Goal: Task Accomplishment & Management: Use online tool/utility

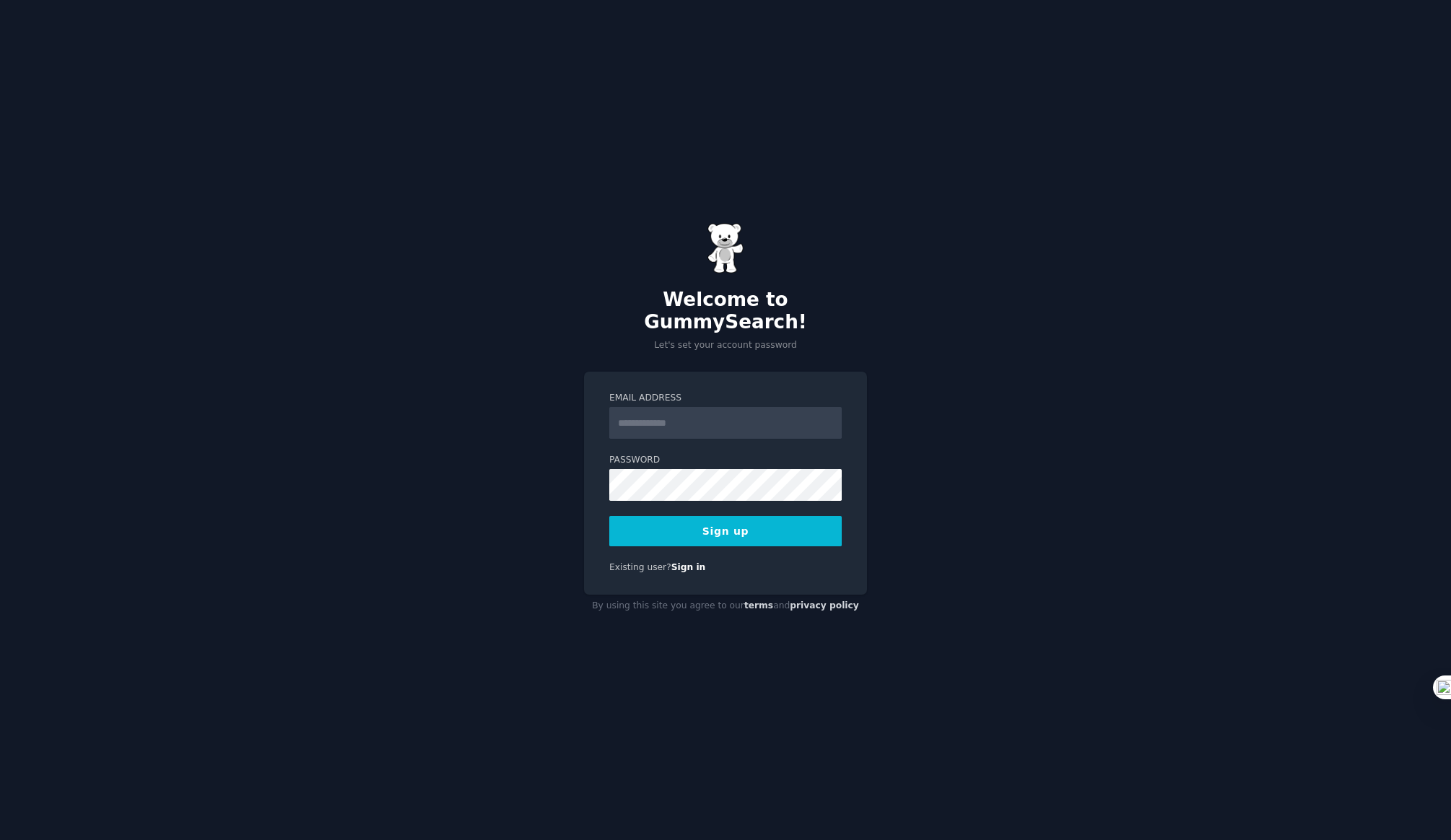
click at [641, 412] on input "Email Address" at bounding box center [725, 422] width 232 height 32
type input "**********"
click at [602, 525] on div "**********" at bounding box center [726, 483] width 283 height 223
click at [737, 522] on button "Sign up" at bounding box center [725, 531] width 232 height 30
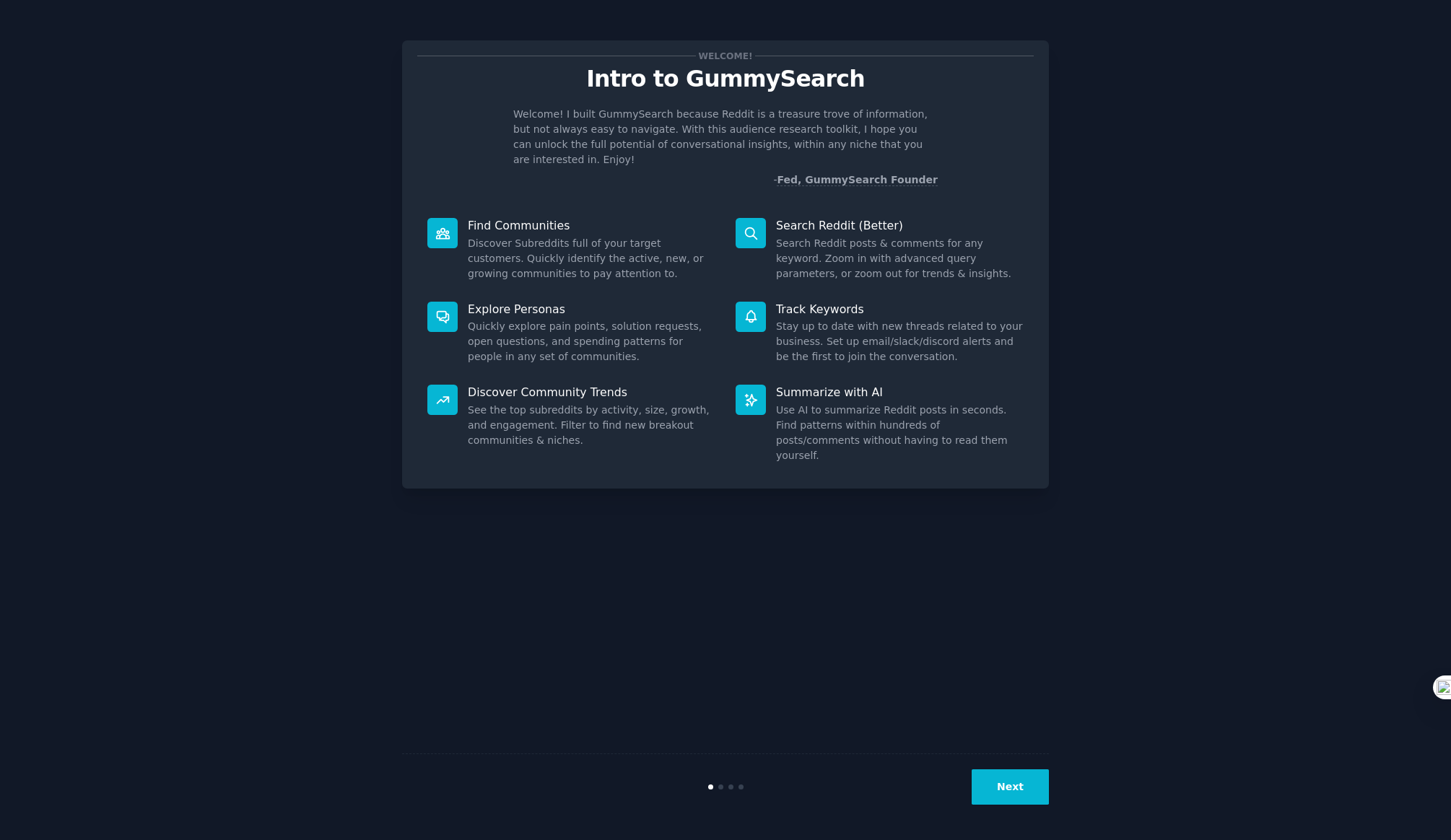
click at [1010, 786] on button "Next" at bounding box center [1010, 787] width 77 height 36
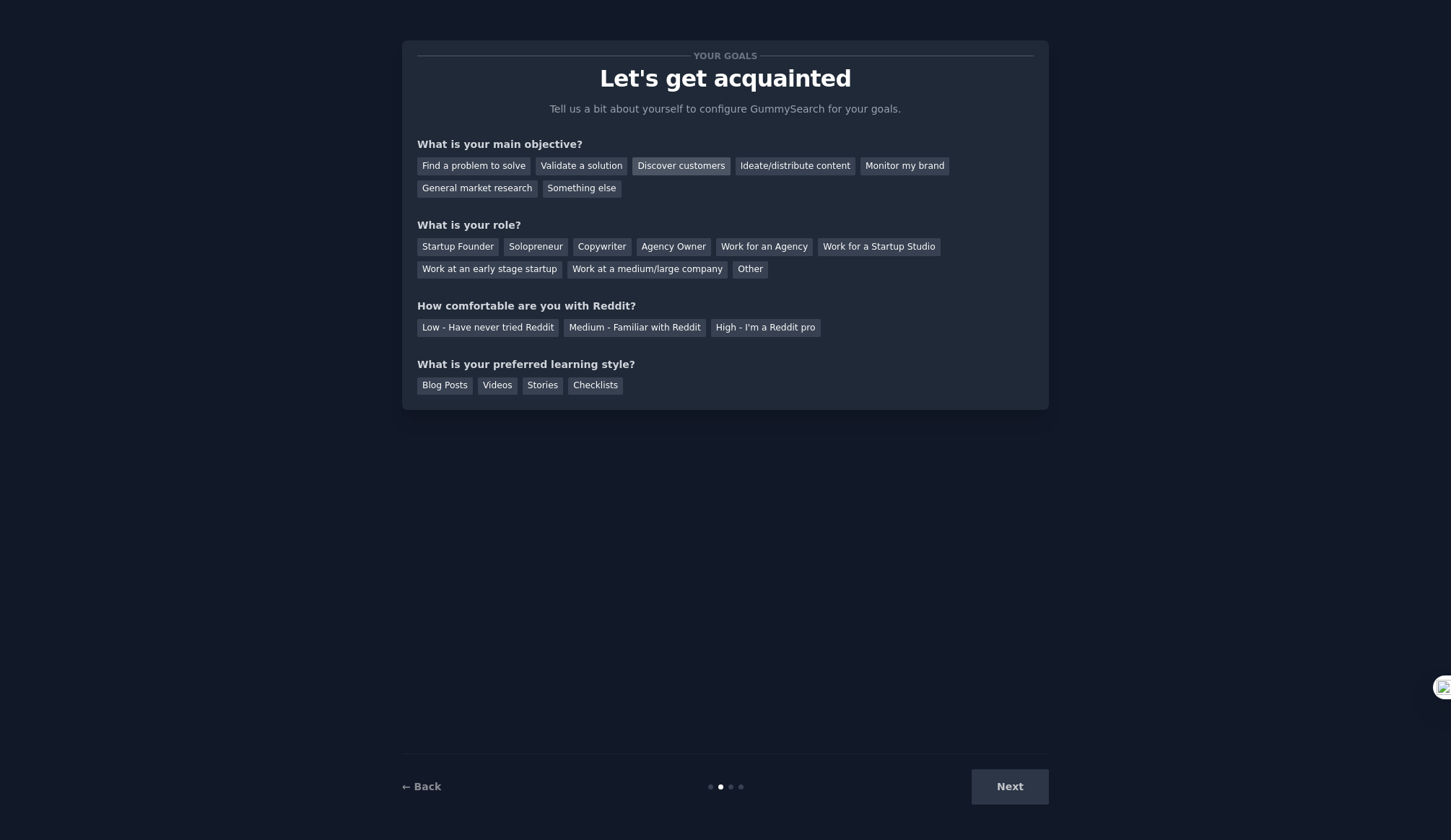
click at [667, 164] on div "Discover customers" at bounding box center [681, 166] width 97 height 18
click at [748, 164] on div "Ideate/distribute content" at bounding box center [795, 166] width 119 height 18
click at [659, 164] on div "Discover customers" at bounding box center [681, 166] width 97 height 18
click at [662, 245] on div "Agency Owner" at bounding box center [673, 247] width 74 height 18
click at [574, 326] on div "Medium - Familiar with Reddit" at bounding box center [635, 328] width 141 height 18
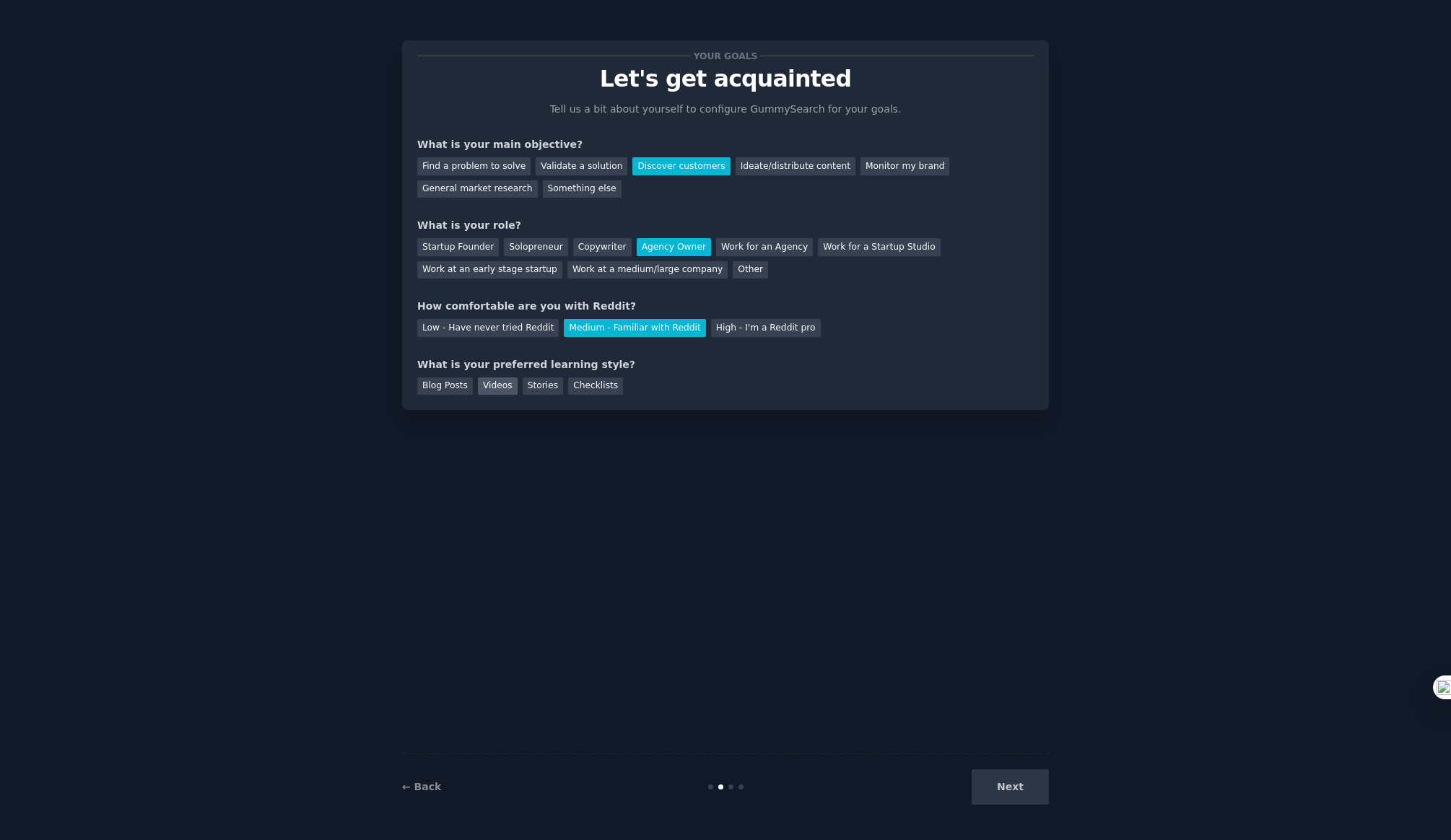
click at [489, 386] on div "Videos" at bounding box center [497, 386] width 39 height 18
click at [1006, 794] on button "Next" at bounding box center [1010, 787] width 77 height 36
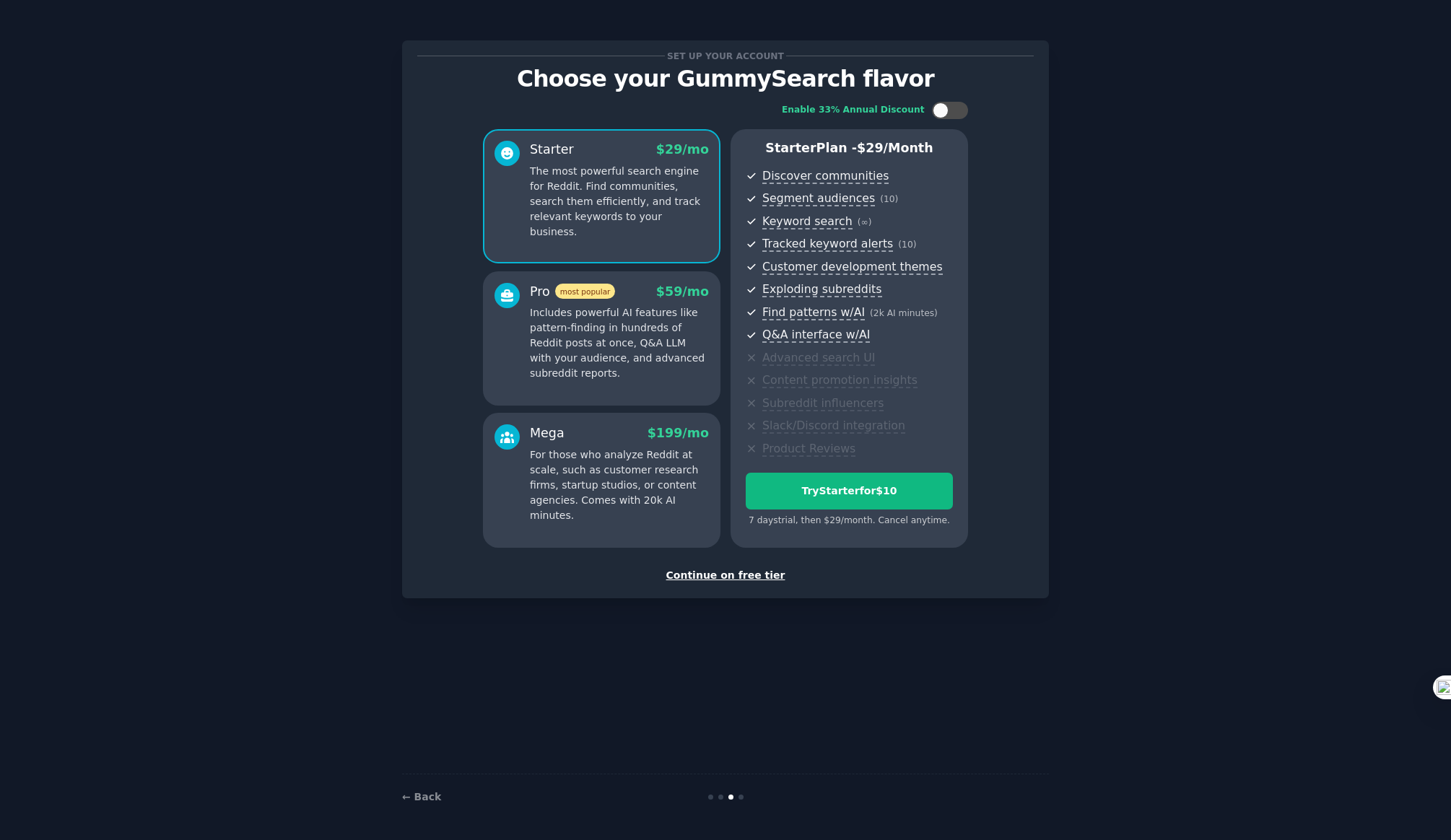
click at [714, 576] on div "Continue on free tier" at bounding box center [725, 576] width 616 height 16
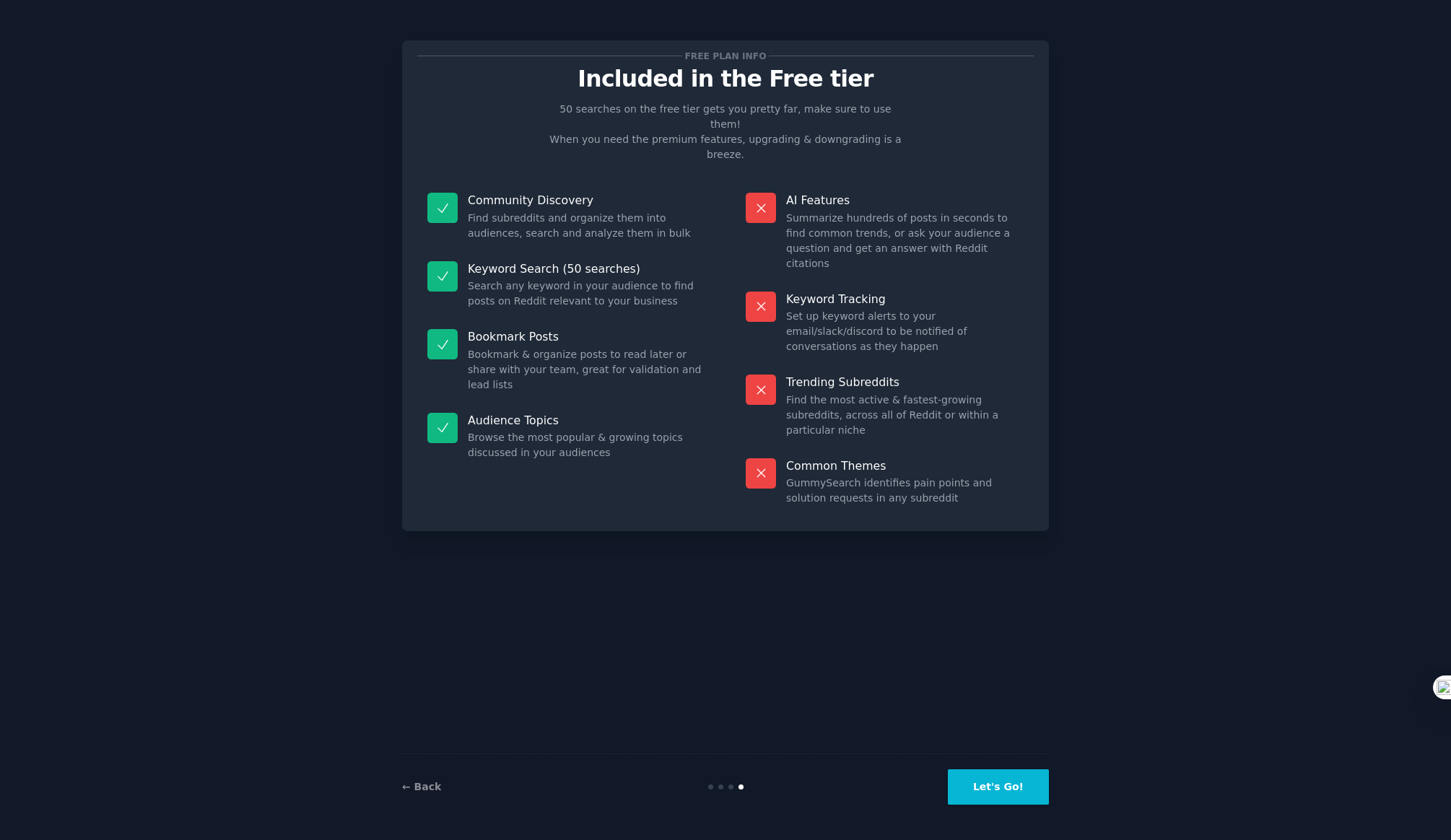
click at [1004, 785] on button "Let's Go!" at bounding box center [998, 787] width 101 height 36
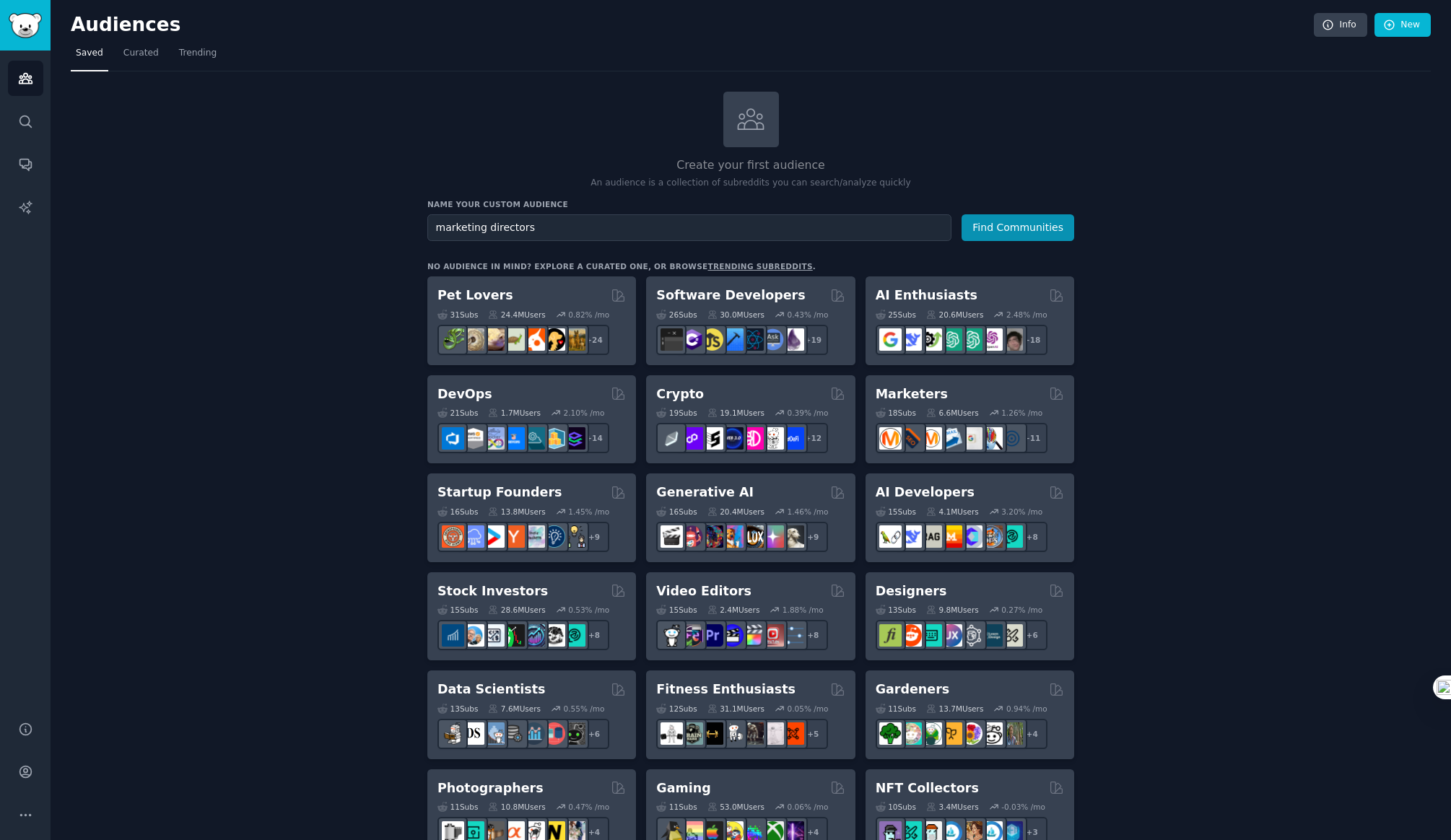
type input "marketing directors"
click at [962, 214] on button "Find Communities" at bounding box center [1018, 227] width 113 height 27
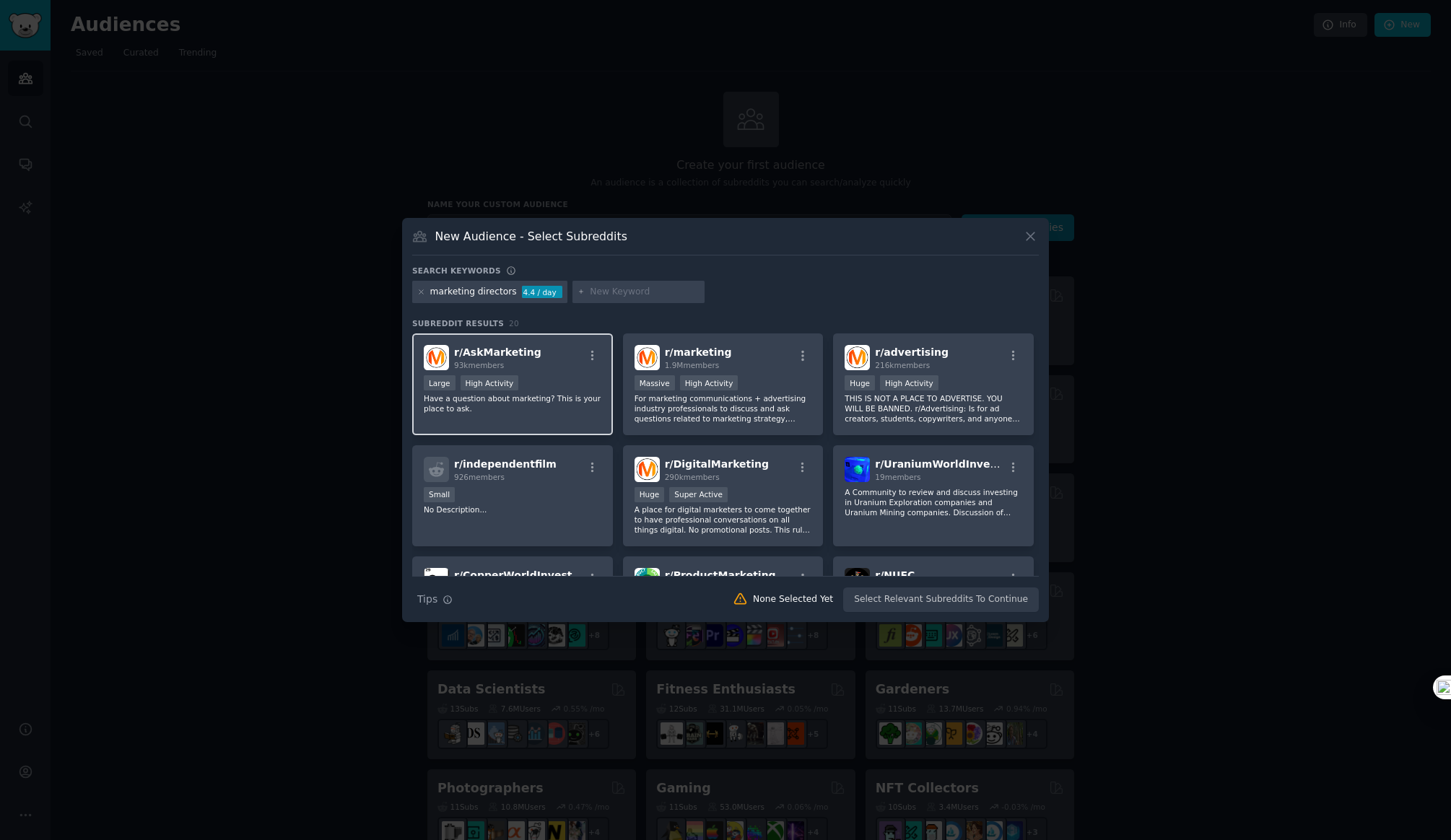
click at [585, 387] on div "Large High Activity" at bounding box center [512, 385] width 177 height 18
click at [973, 600] on button "Create Audience" at bounding box center [992, 599] width 96 height 25
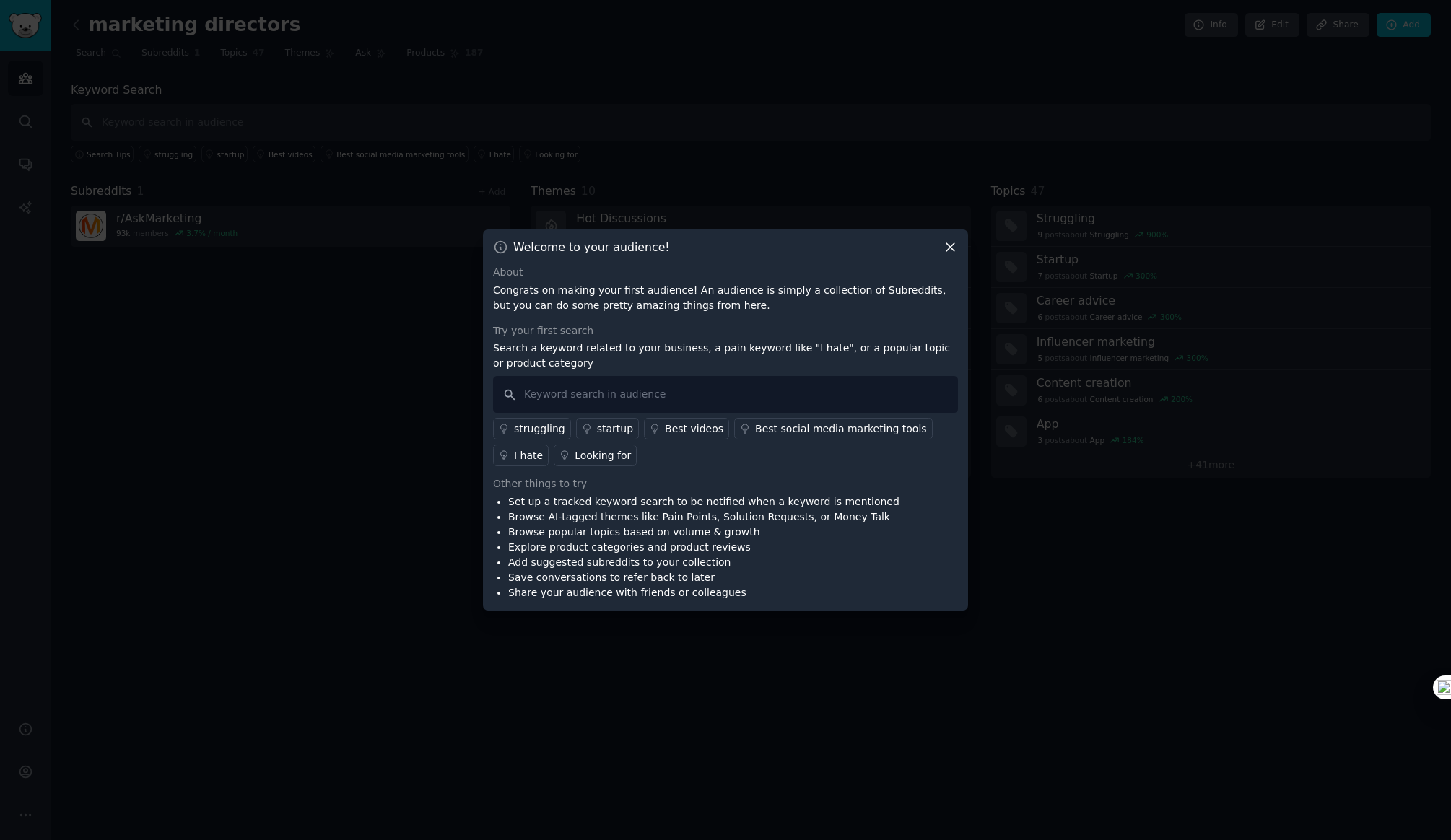
click at [957, 246] on icon at bounding box center [950, 247] width 16 height 16
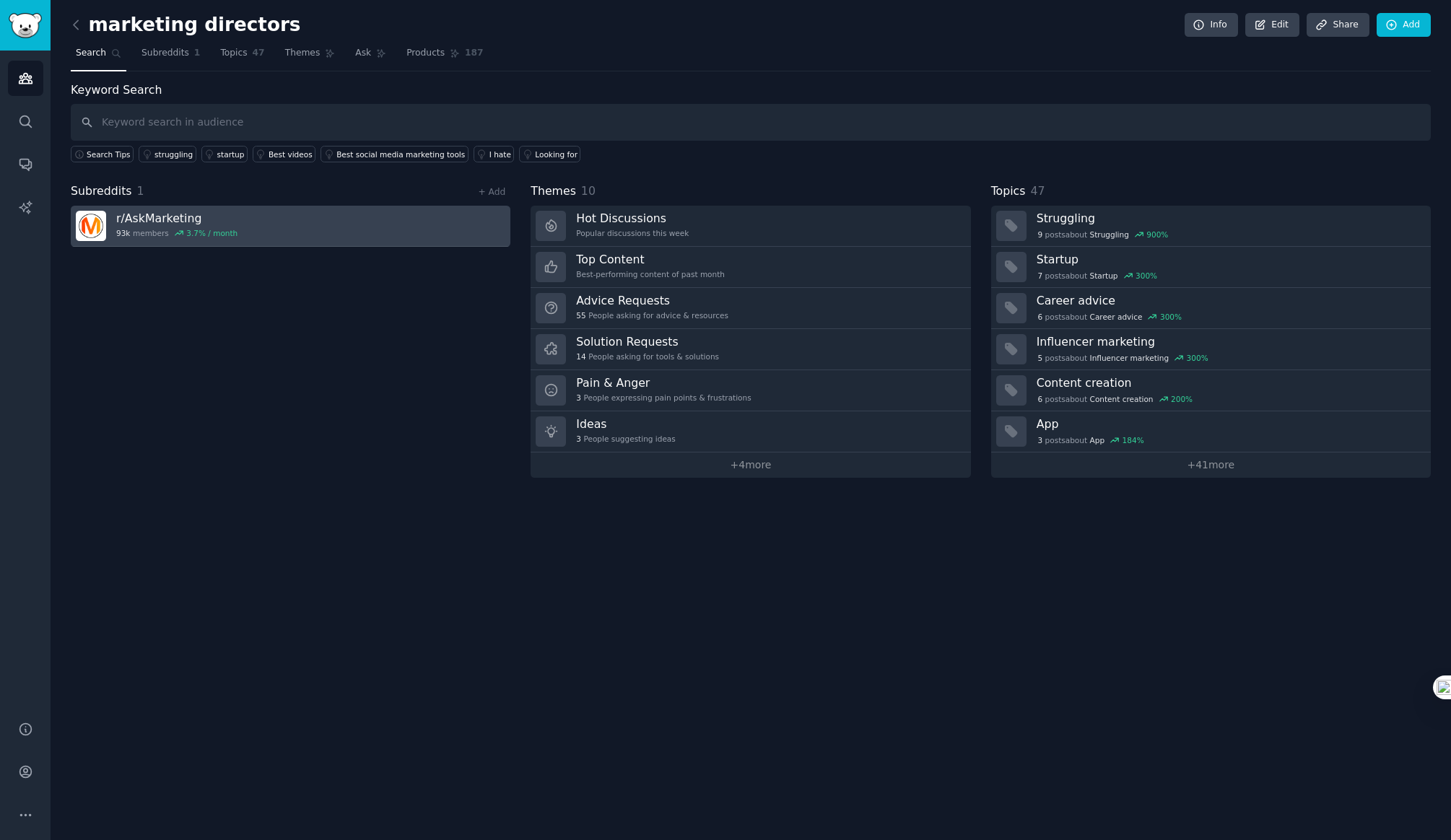
click at [147, 218] on h3 "r/ AskMarketing" at bounding box center [177, 218] width 121 height 16
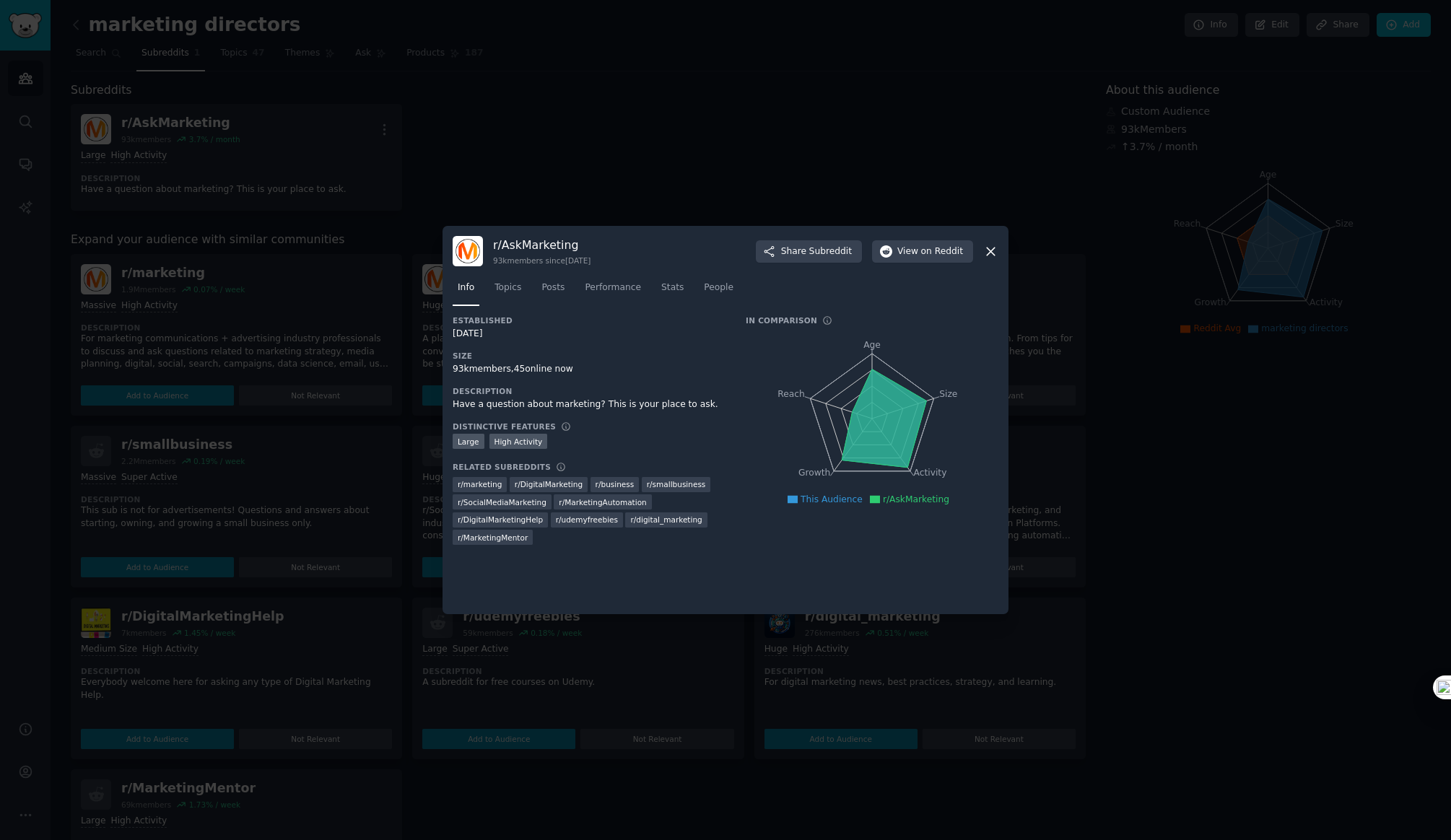
click at [990, 251] on icon at bounding box center [991, 252] width 8 height 8
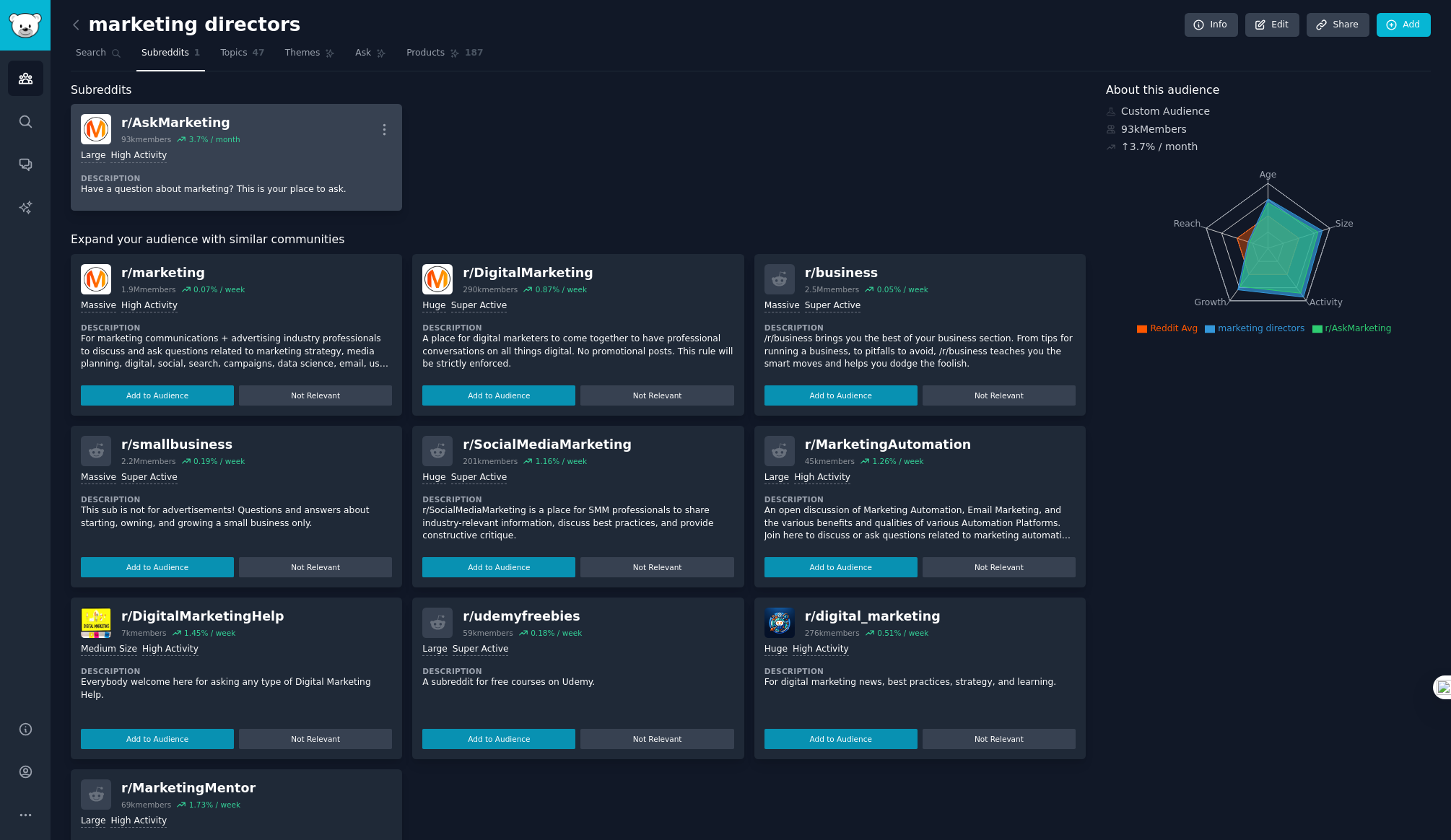
click at [198, 158] on div "Large High Activity" at bounding box center [236, 156] width 311 height 14
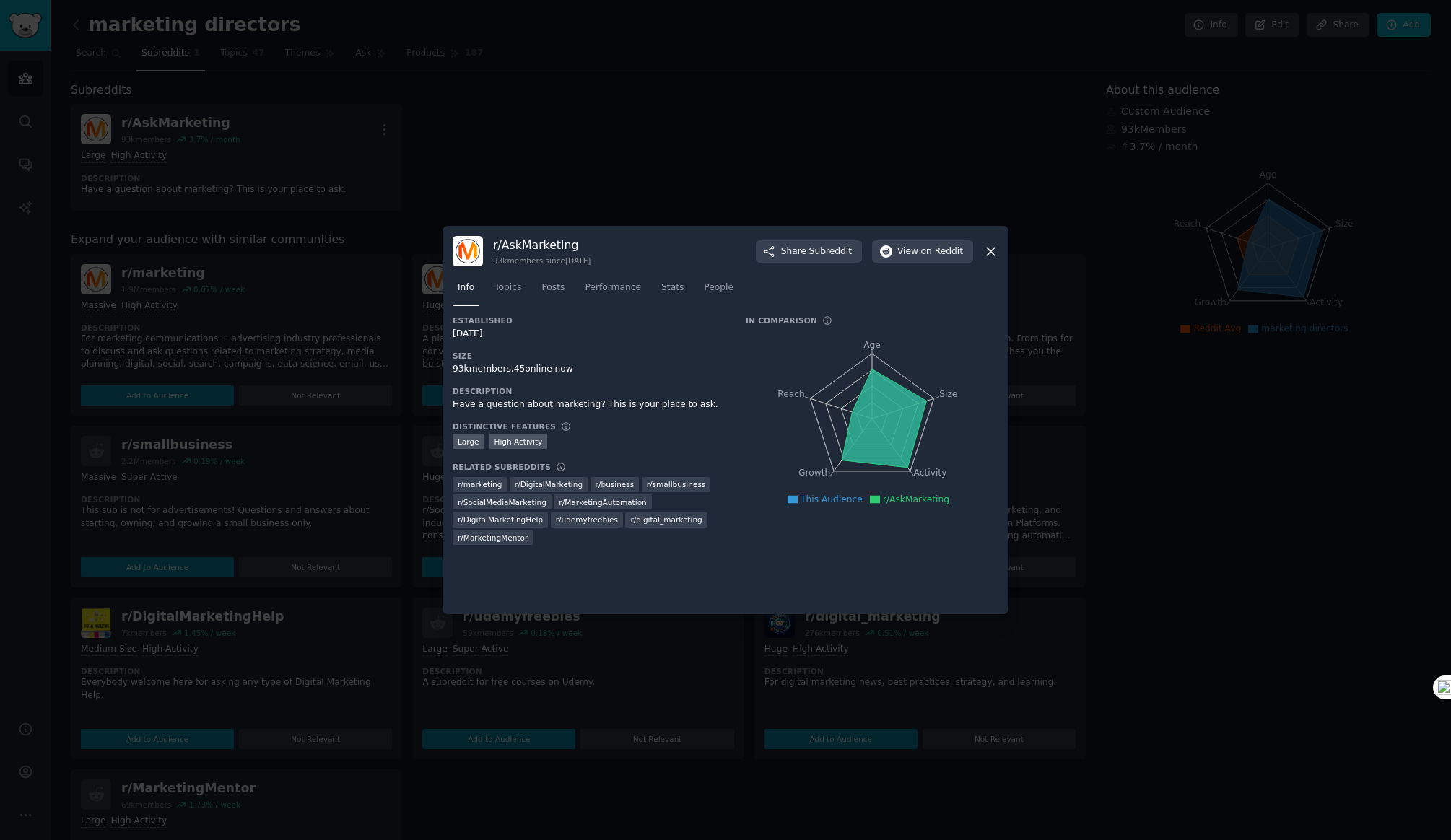
click at [990, 252] on icon at bounding box center [991, 252] width 8 height 8
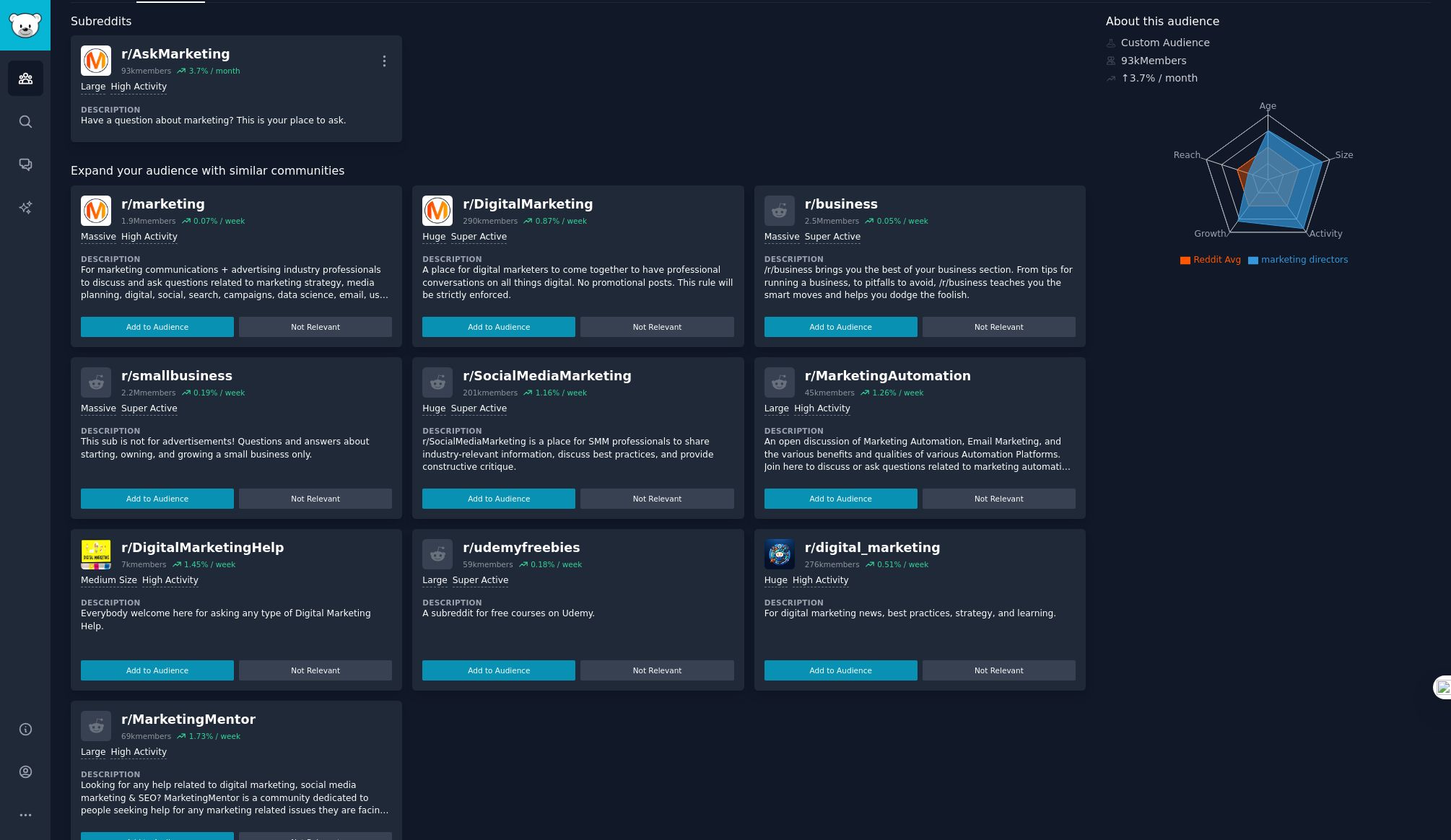
scroll to position [52, 0]
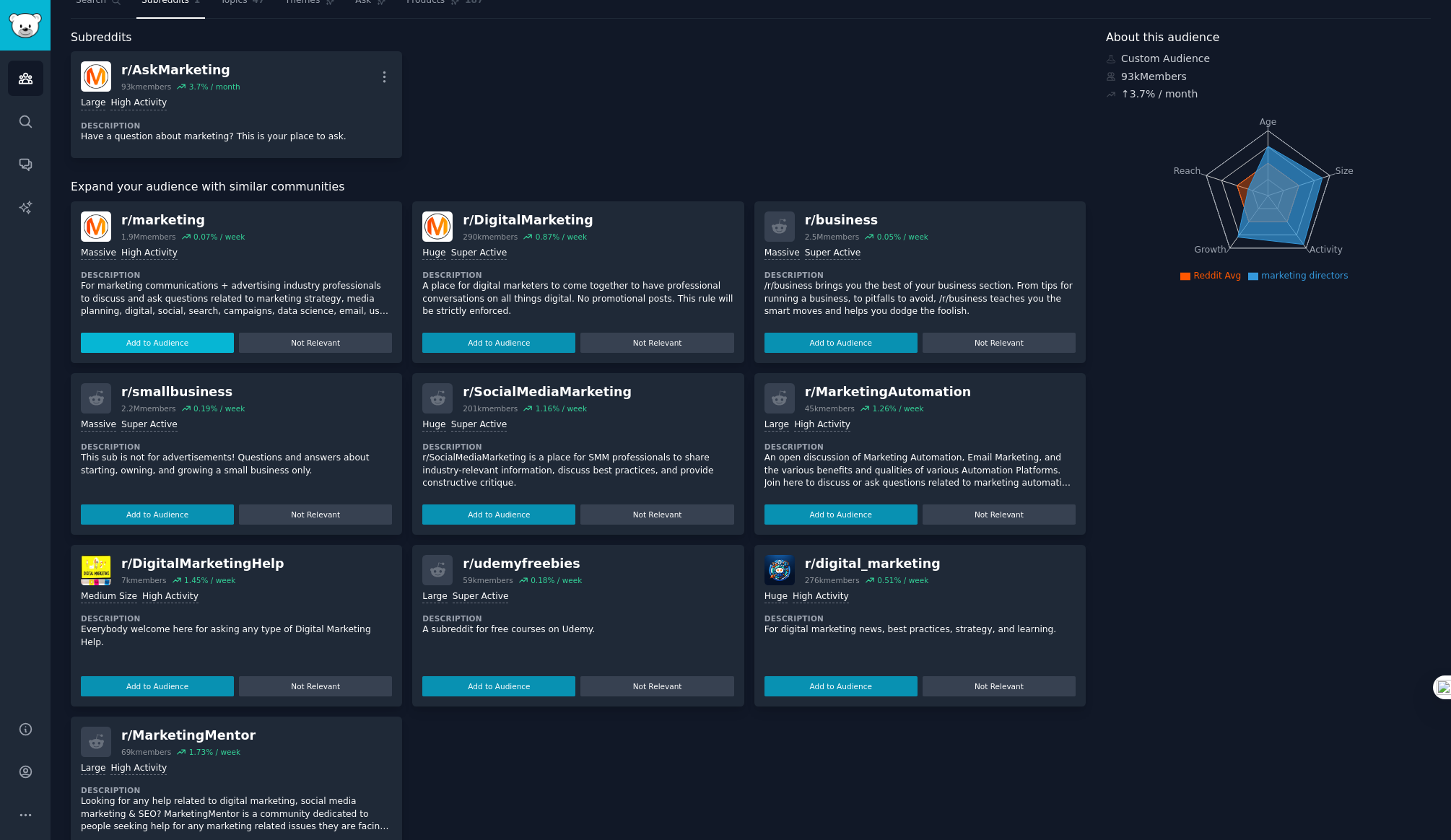
click at [163, 342] on button "Add to Audience" at bounding box center [157, 342] width 153 height 20
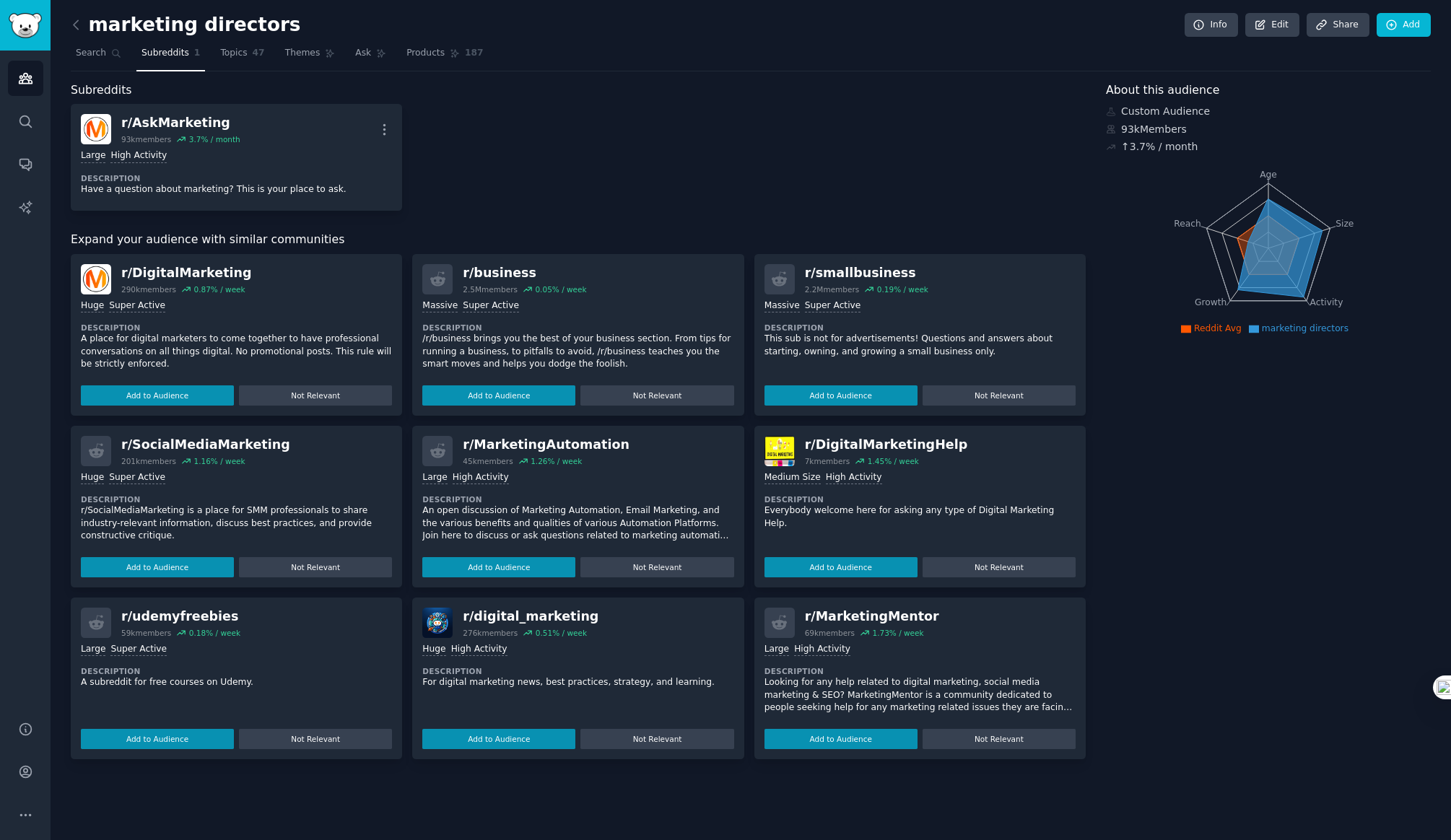
scroll to position [0, 0]
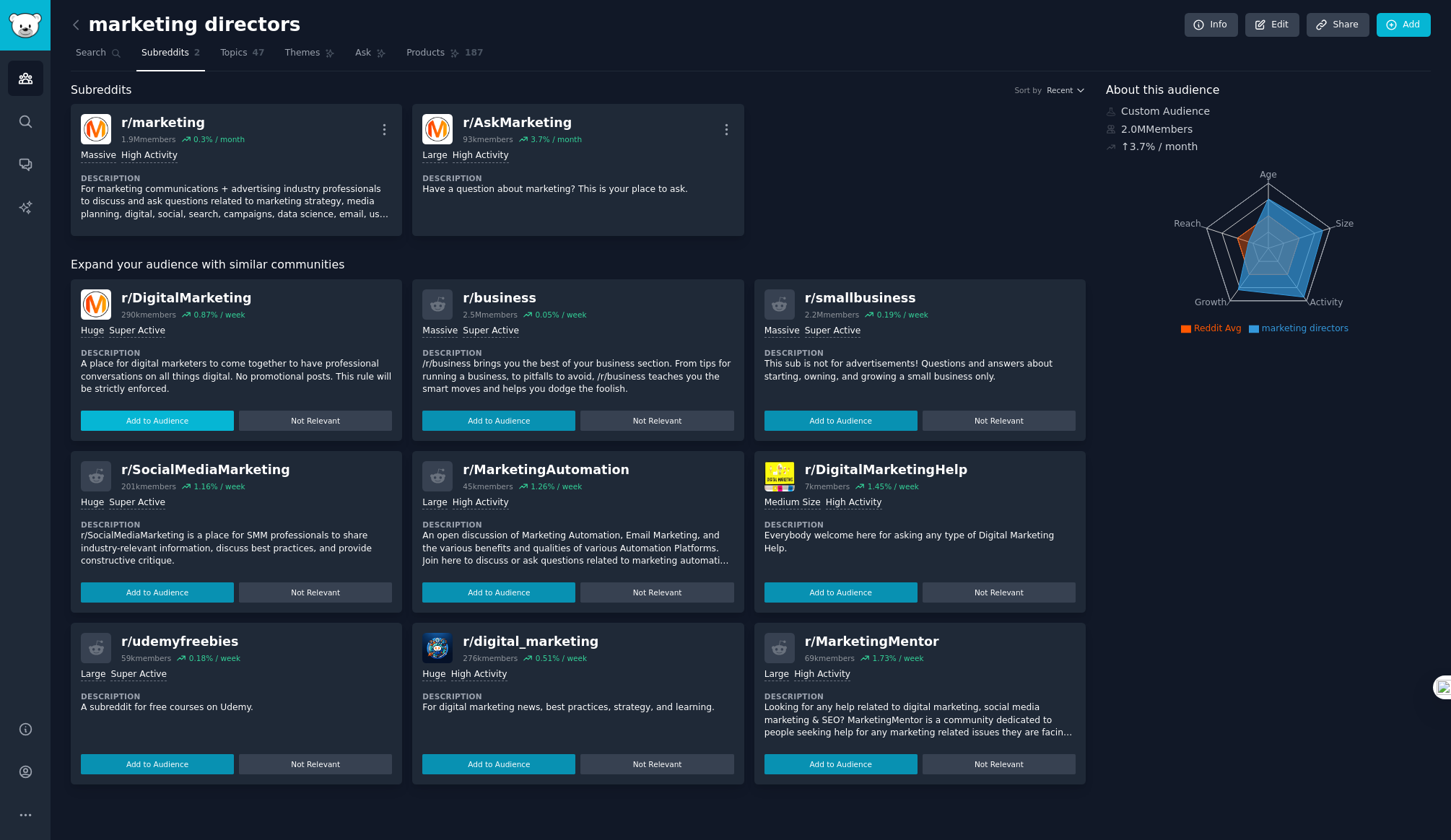
click at [171, 420] on button "Add to Audience" at bounding box center [157, 420] width 153 height 20
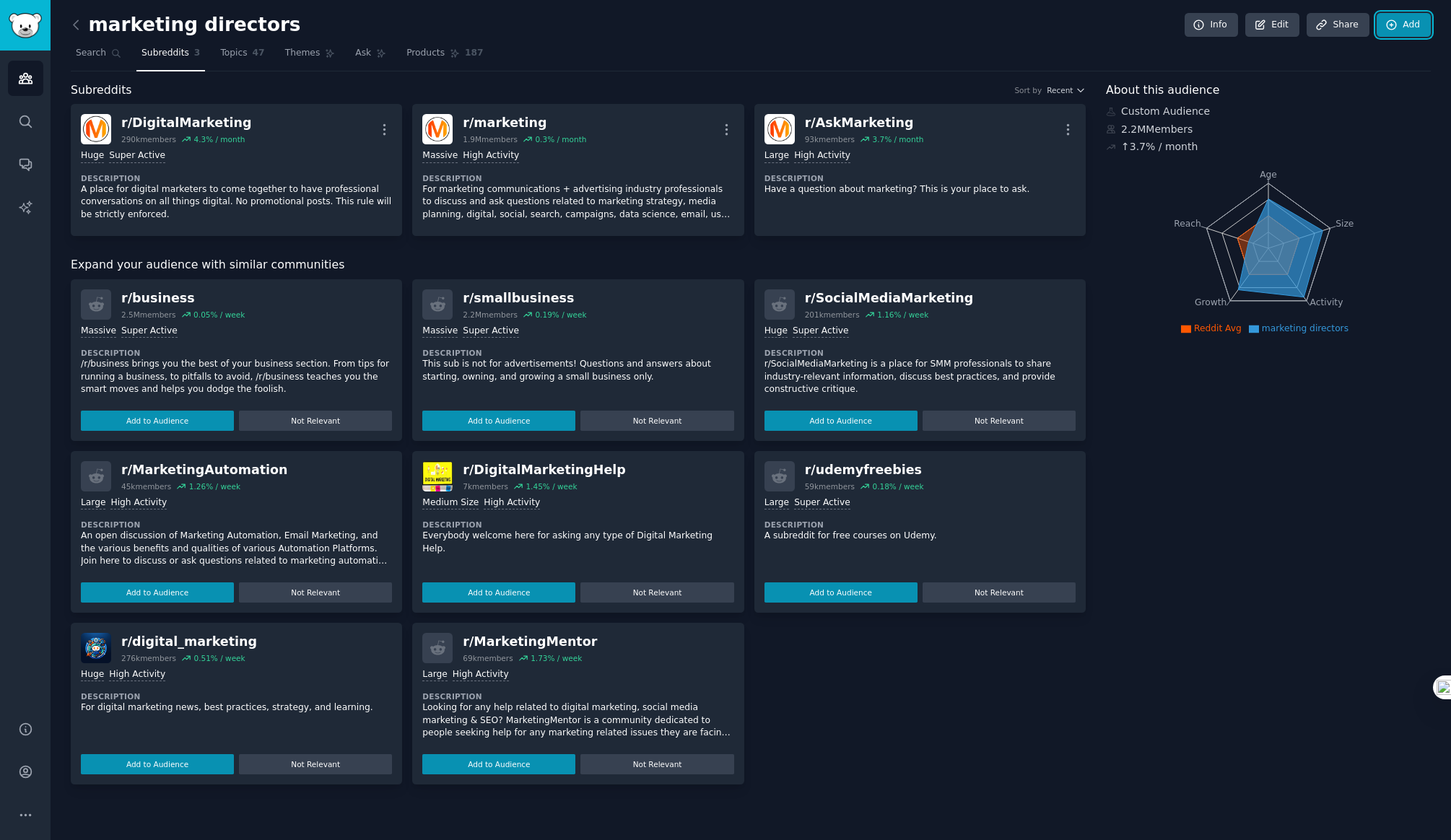
click at [1407, 28] on link "Add" at bounding box center [1403, 25] width 54 height 25
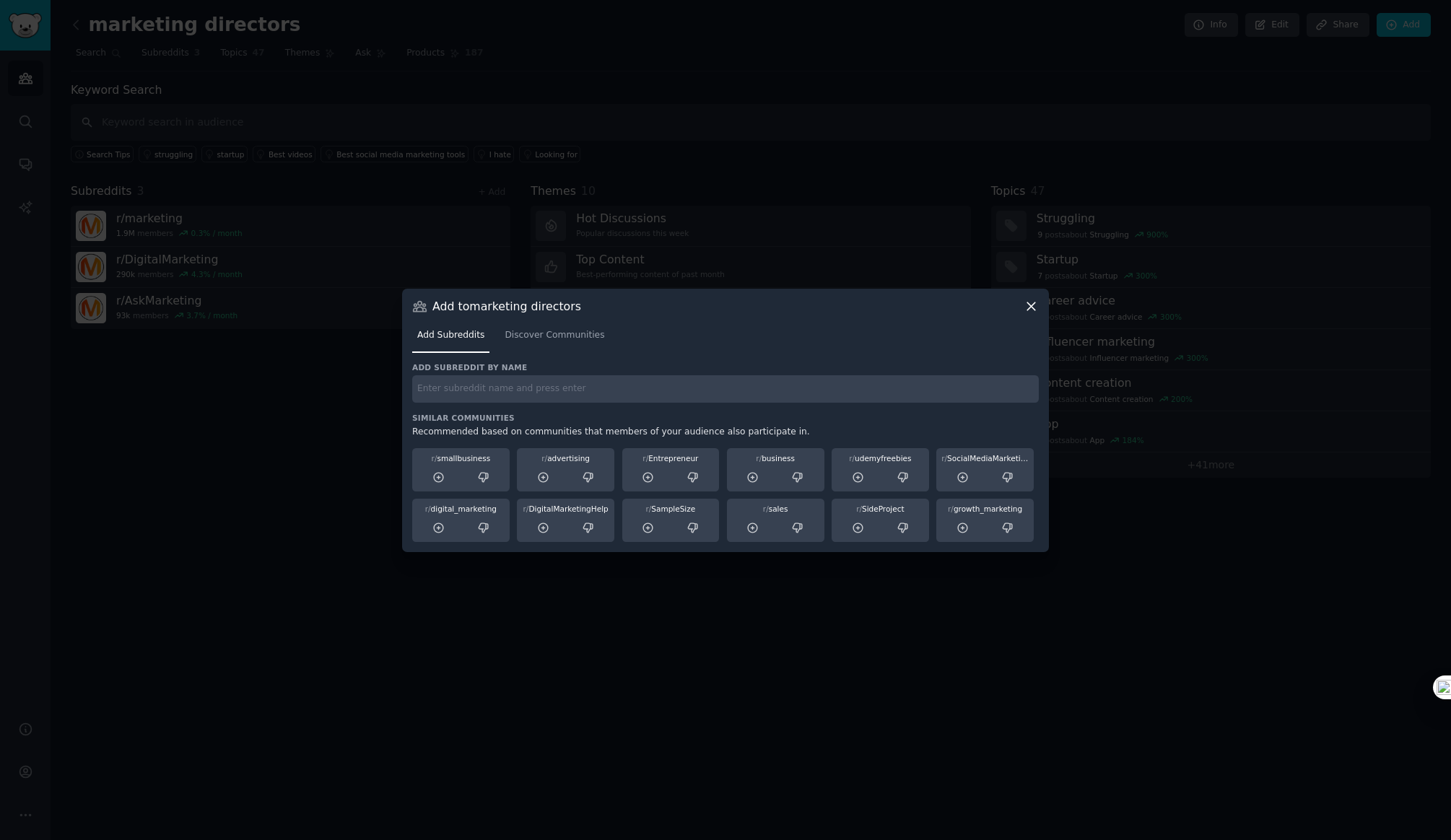
click at [467, 390] on input "text" at bounding box center [726, 389] width 626 height 28
type input "Bill's Marketing Audience"
click at [1036, 307] on icon at bounding box center [1031, 306] width 16 height 16
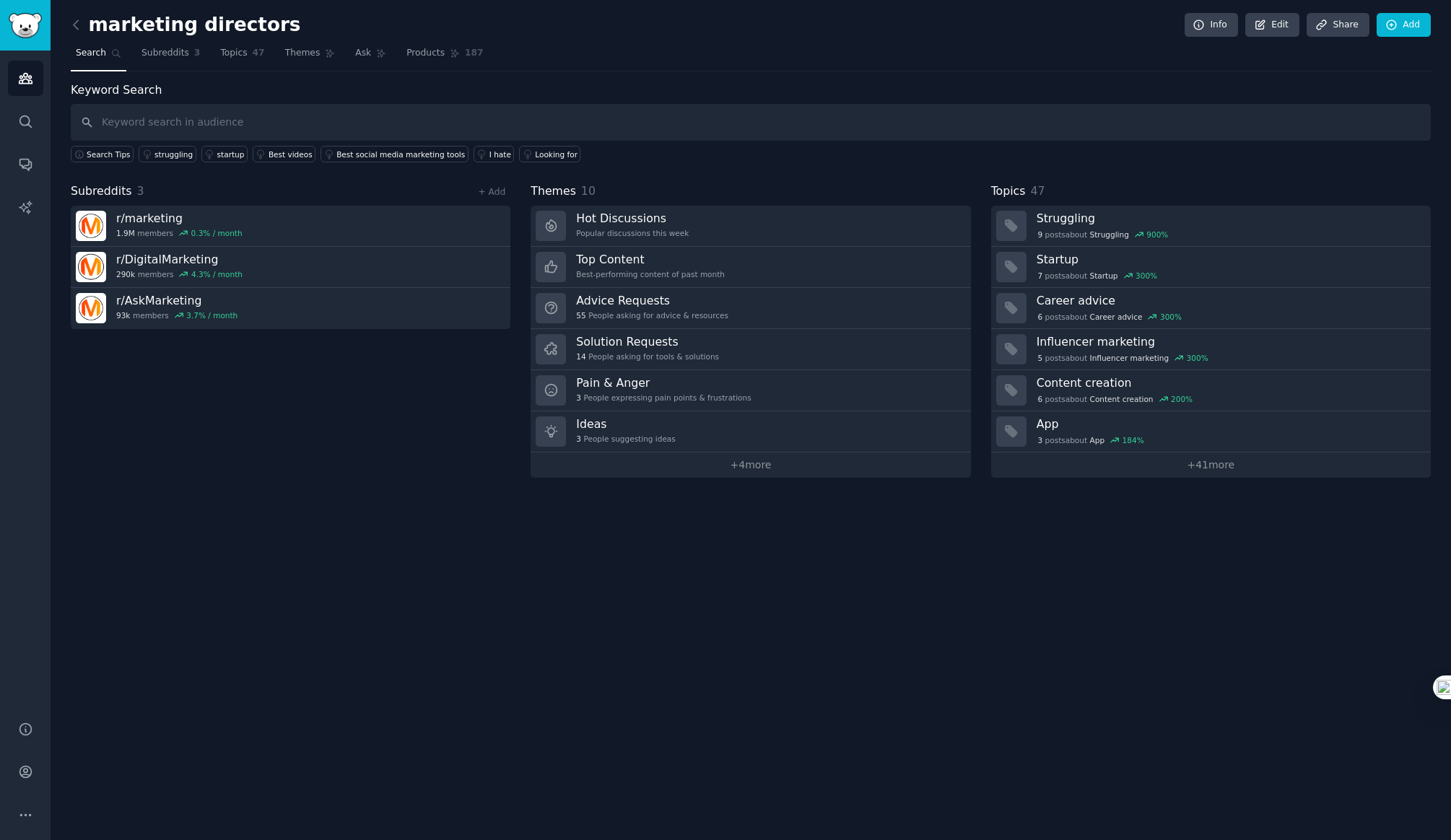
click at [838, 576] on div "marketing directors Info Edit Share Add Search Subreddits 3 Topics 47 Themes As…" at bounding box center [750, 420] width 1400 height 840
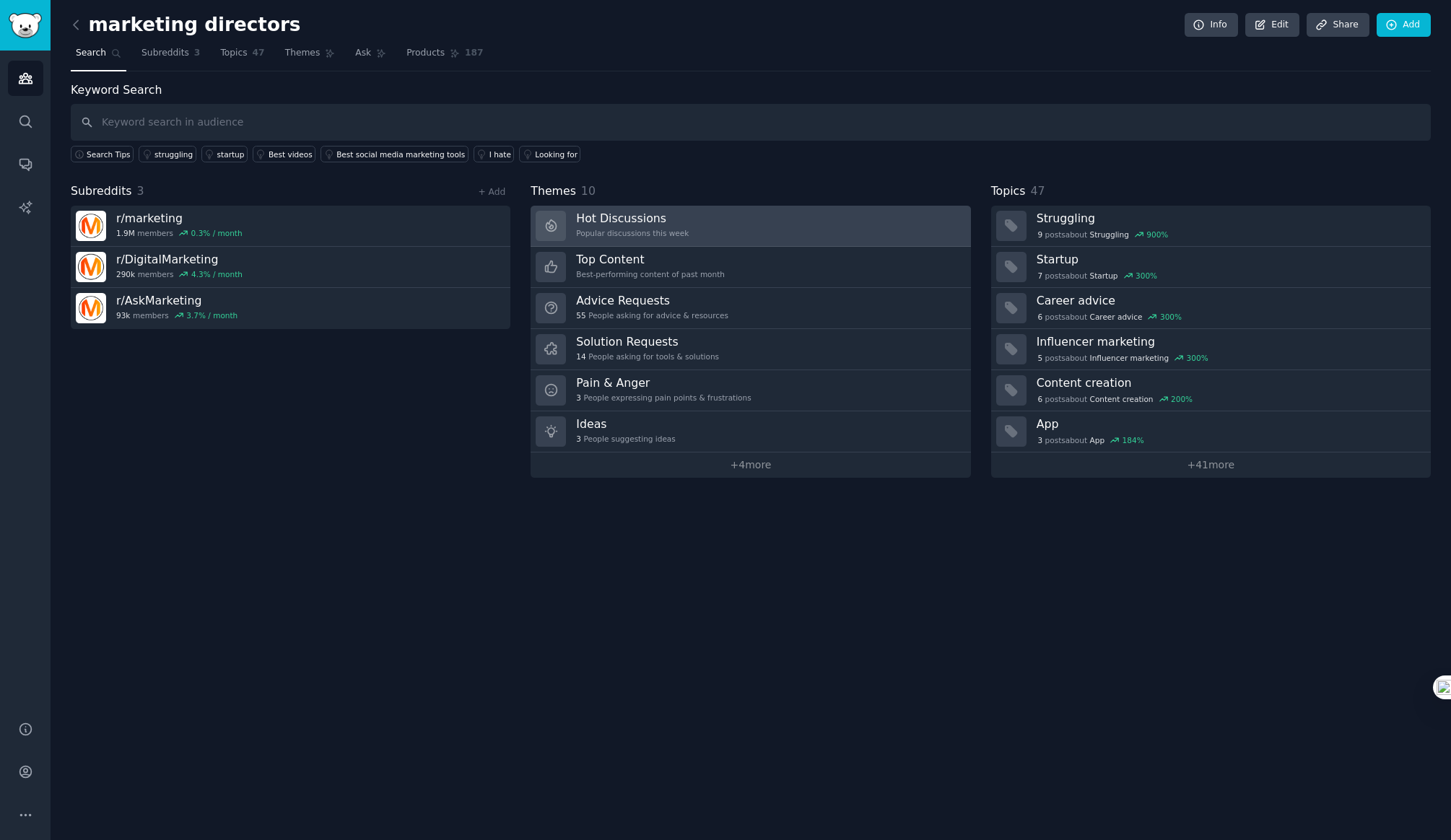
click at [626, 220] on h3 "Hot Discussions" at bounding box center [632, 218] width 113 height 16
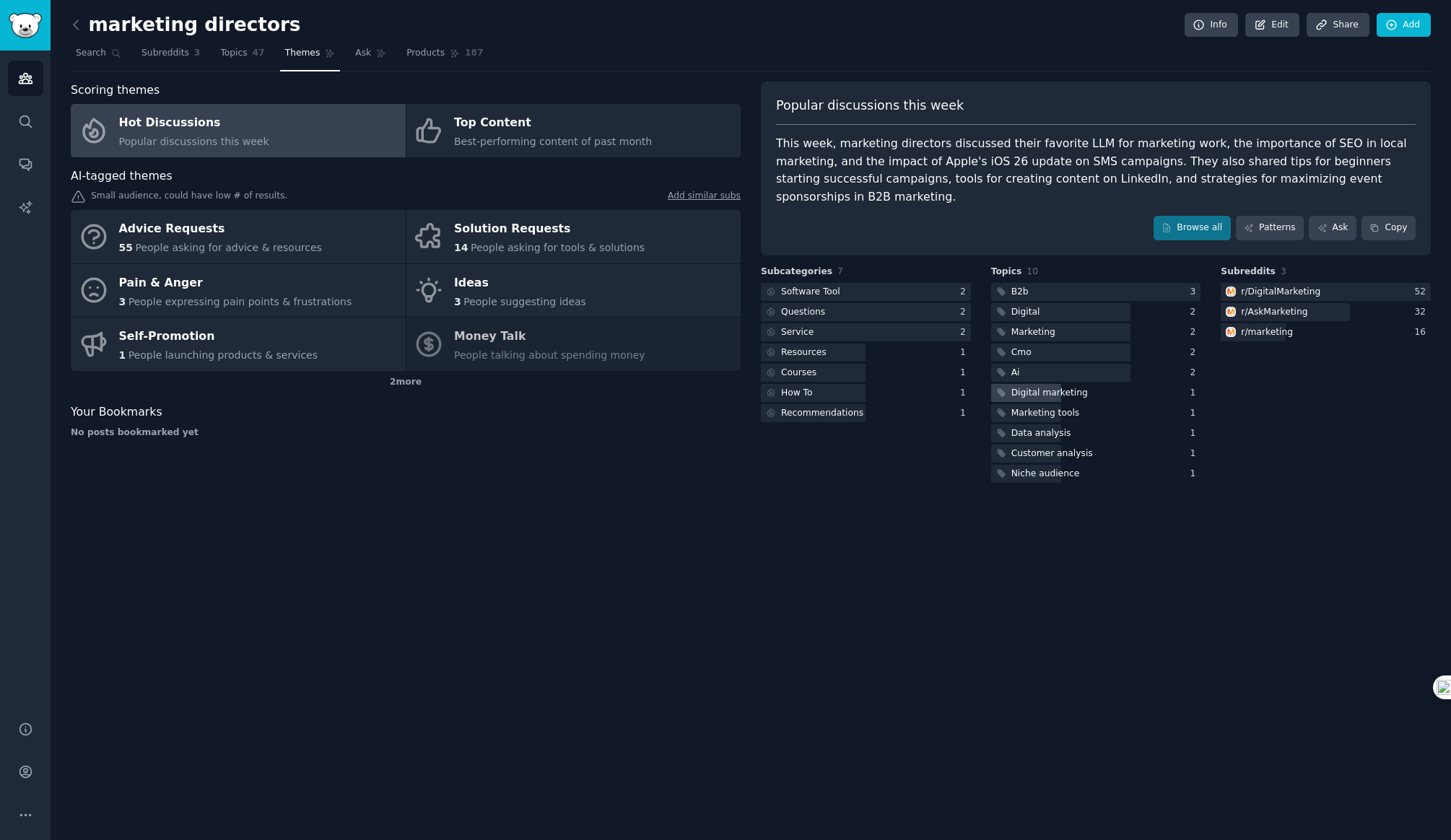
click at [1026, 386] on div "Digital marketing" at bounding box center [1049, 393] width 76 height 13
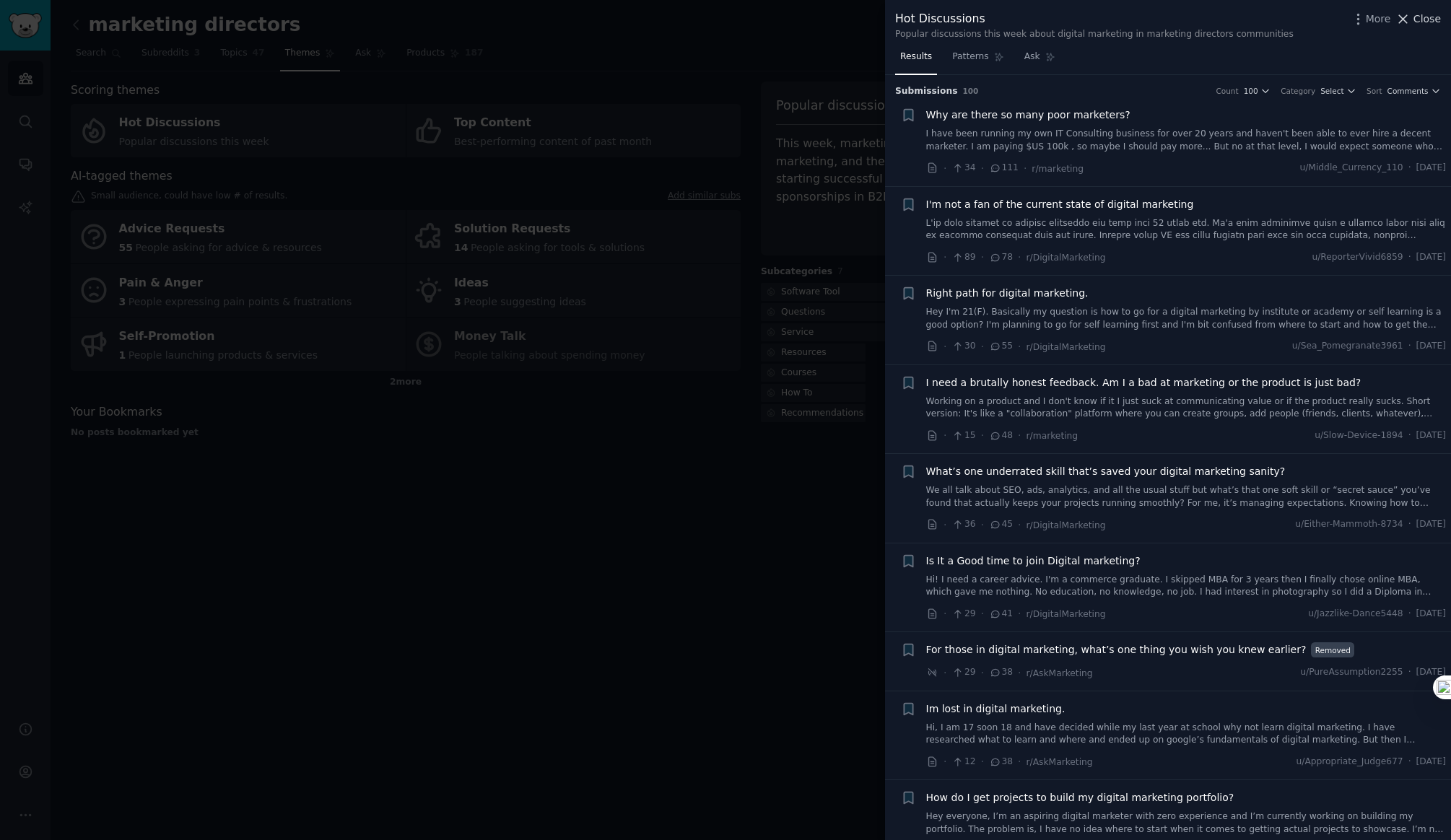
click at [1429, 22] on span "Close" at bounding box center [1427, 19] width 28 height 16
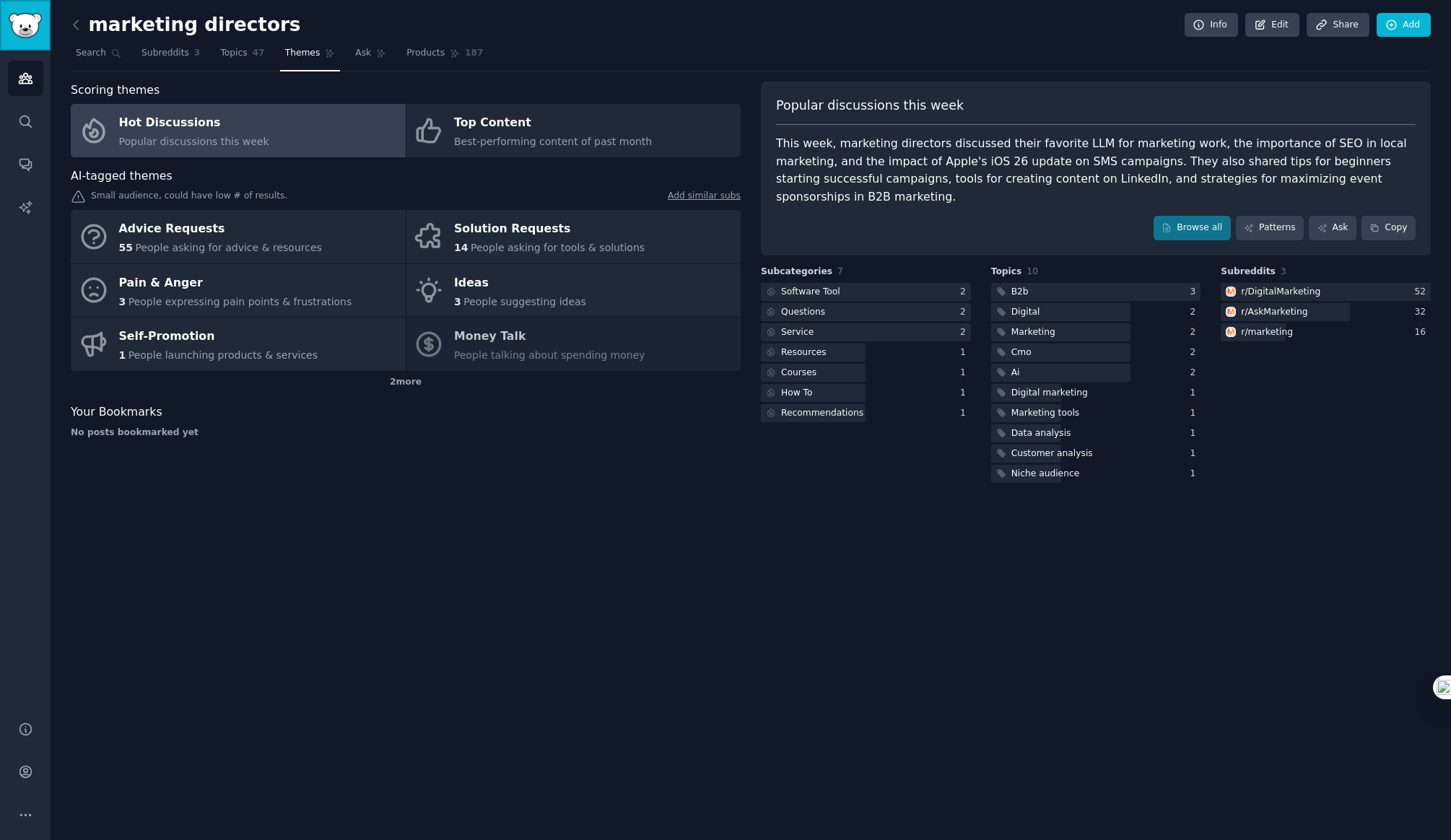
click at [28, 28] on img "Sidebar" at bounding box center [25, 26] width 33 height 26
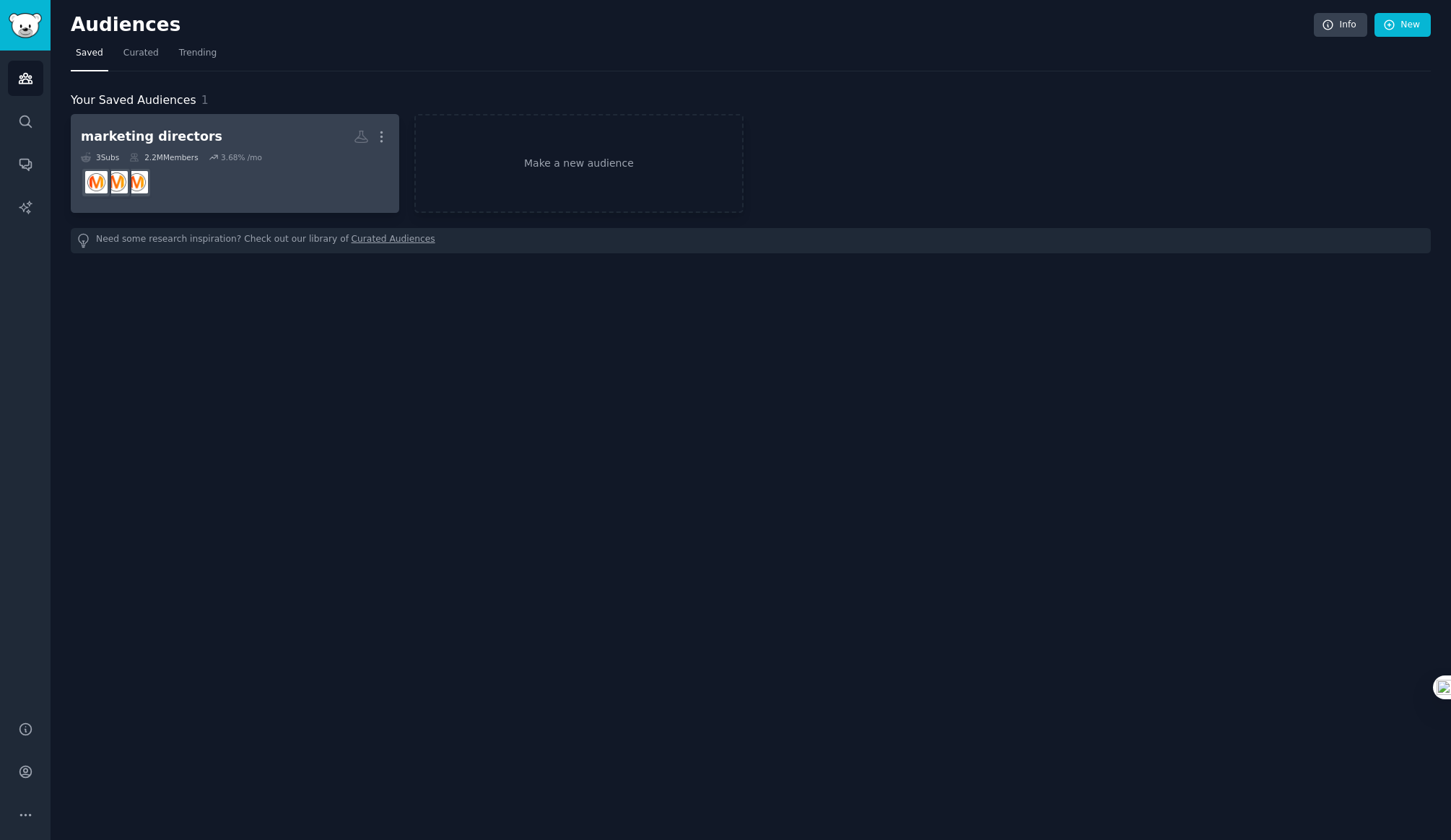
click at [169, 135] on div "marketing directors" at bounding box center [152, 137] width 141 height 18
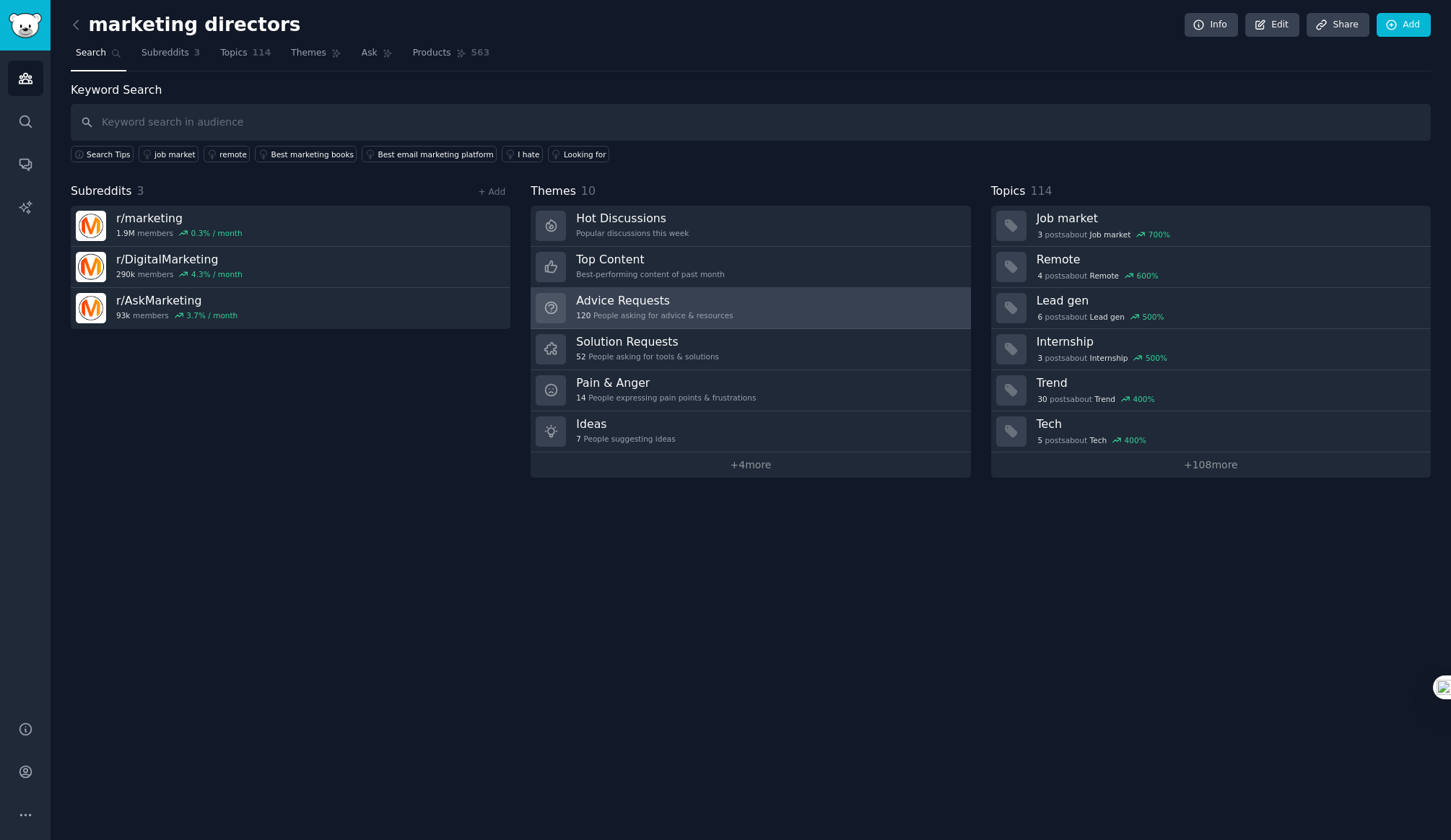
click at [624, 303] on h3 "Advice Requests" at bounding box center [654, 300] width 157 height 16
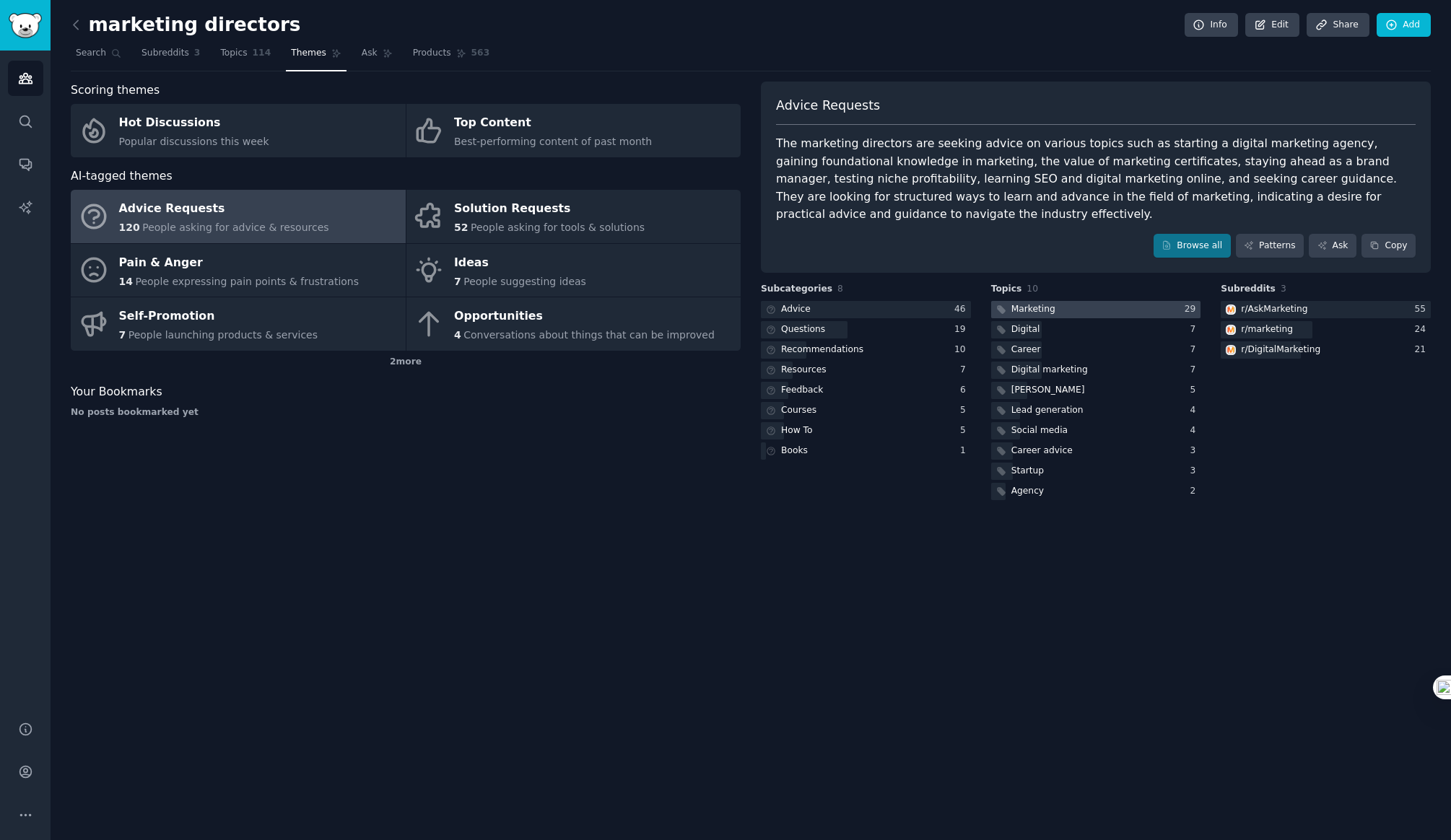
click at [1029, 311] on div "Marketing" at bounding box center [1033, 309] width 44 height 13
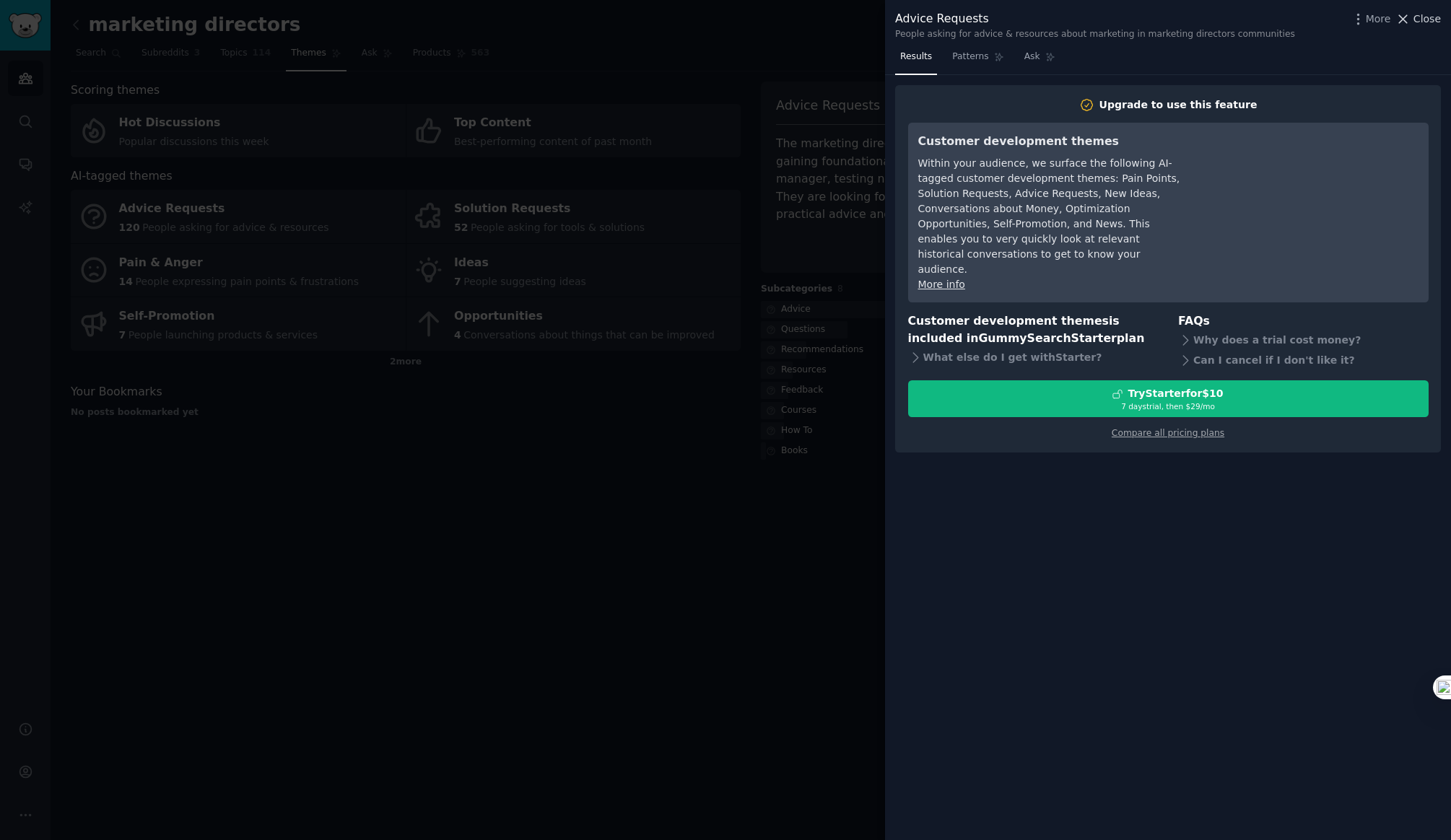
click at [1423, 18] on span "Close" at bounding box center [1427, 19] width 28 height 16
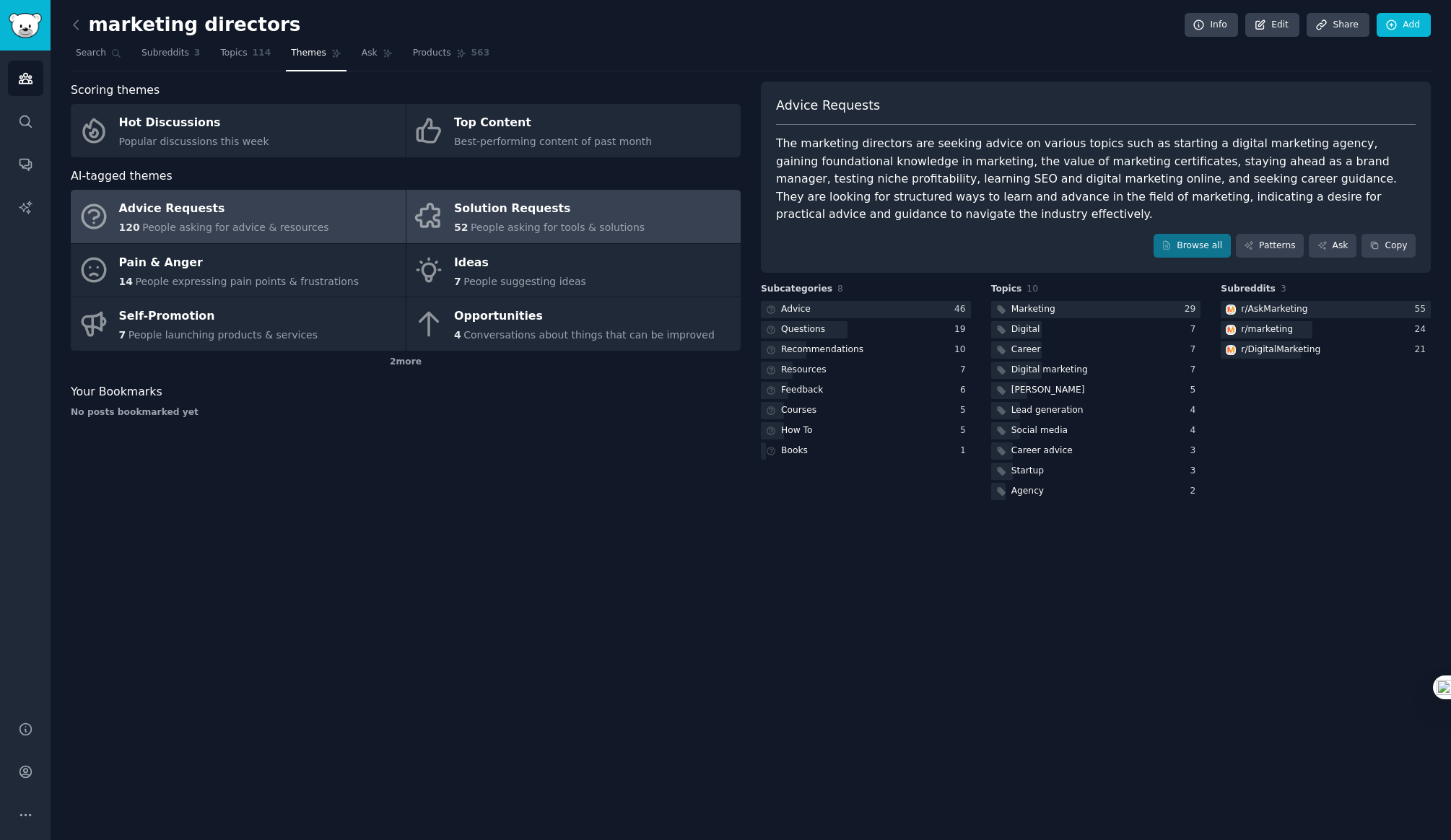
click at [500, 220] on div "52 People asking for tools & solutions" at bounding box center [549, 228] width 191 height 16
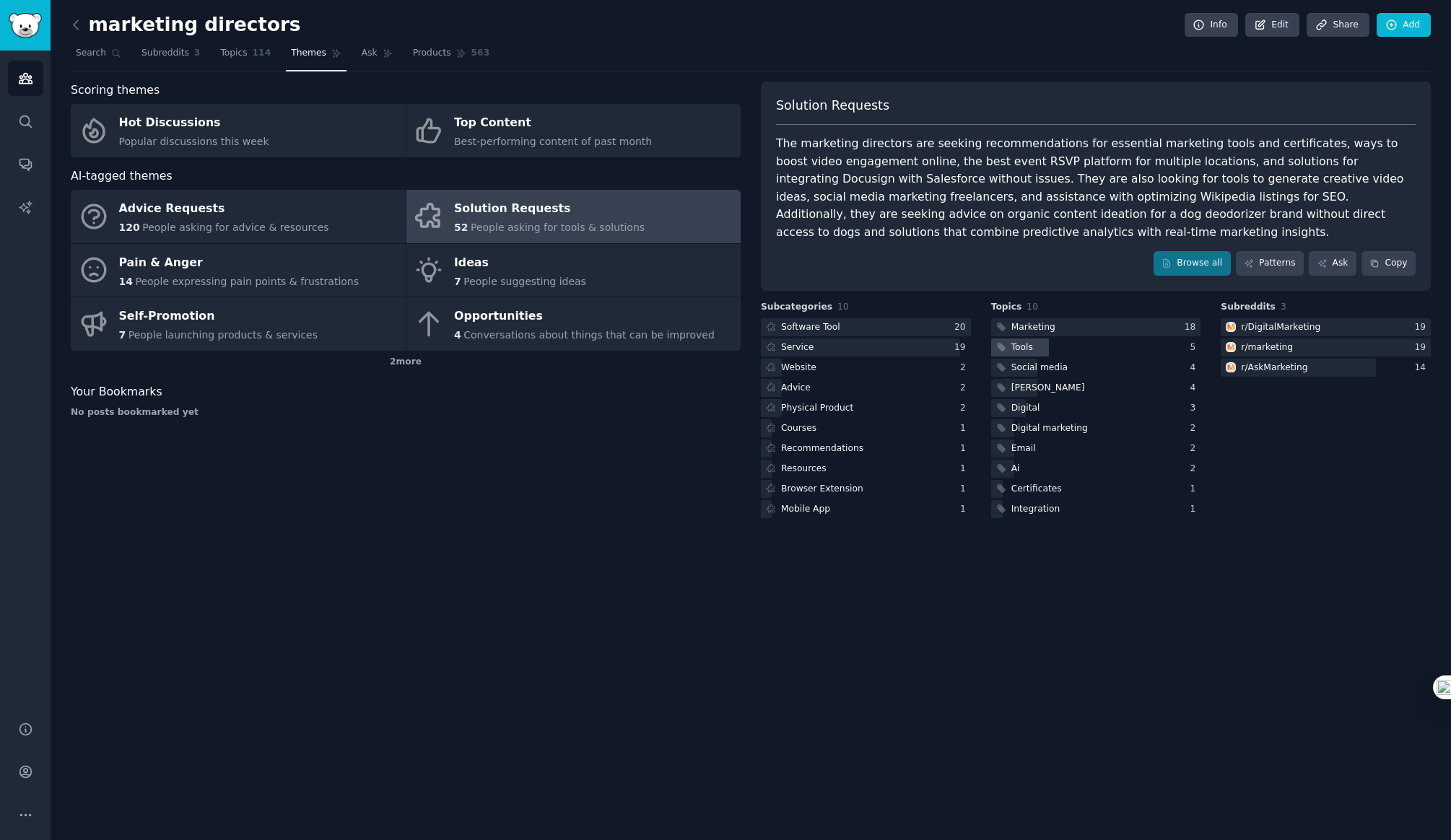
click at [1029, 351] on div "Tools" at bounding box center [1022, 348] width 22 height 13
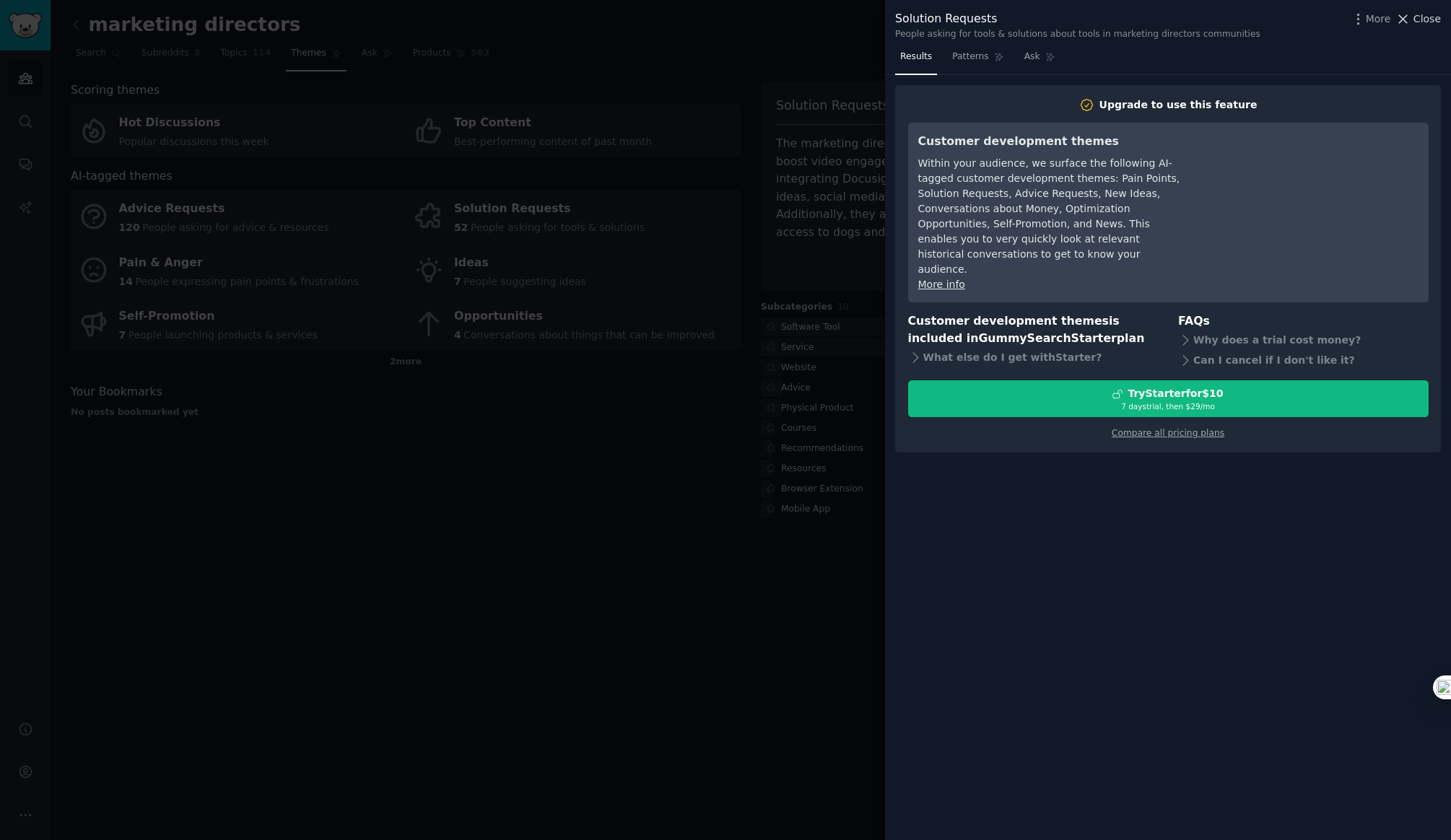
click at [1427, 21] on span "Close" at bounding box center [1427, 19] width 28 height 16
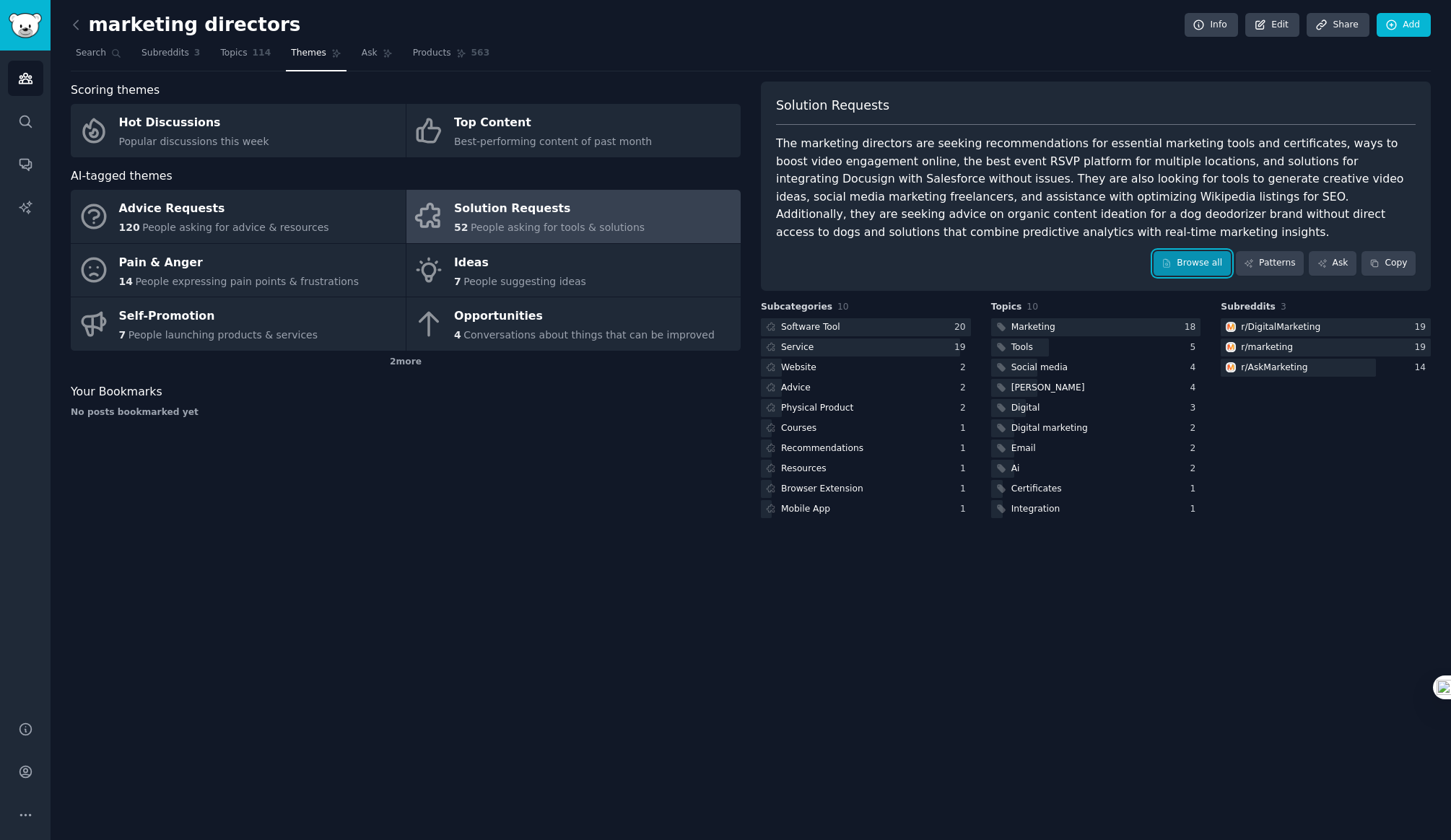
click at [1192, 268] on link "Browse all" at bounding box center [1192, 263] width 77 height 25
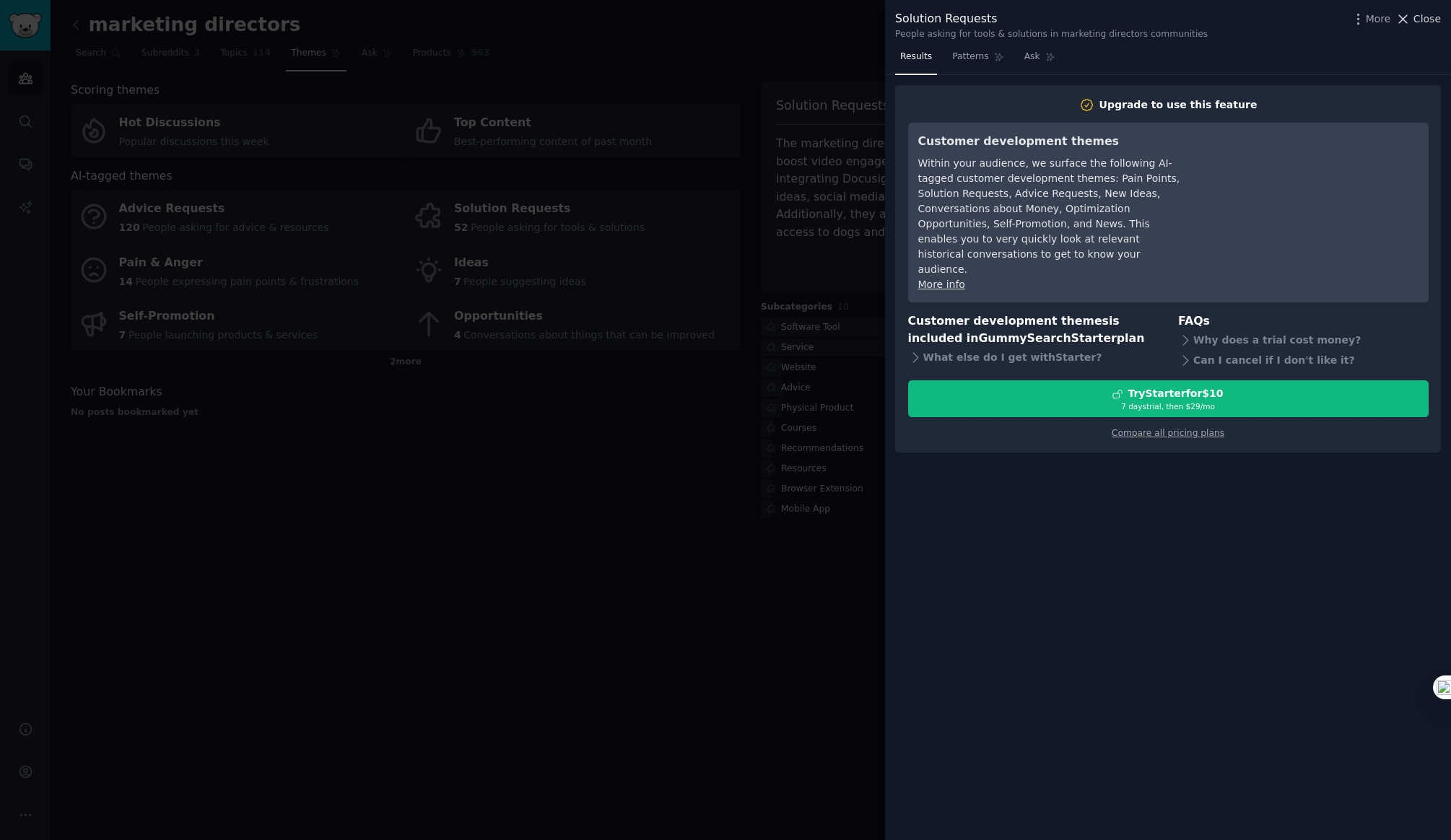
click at [1420, 22] on span "Close" at bounding box center [1427, 19] width 28 height 16
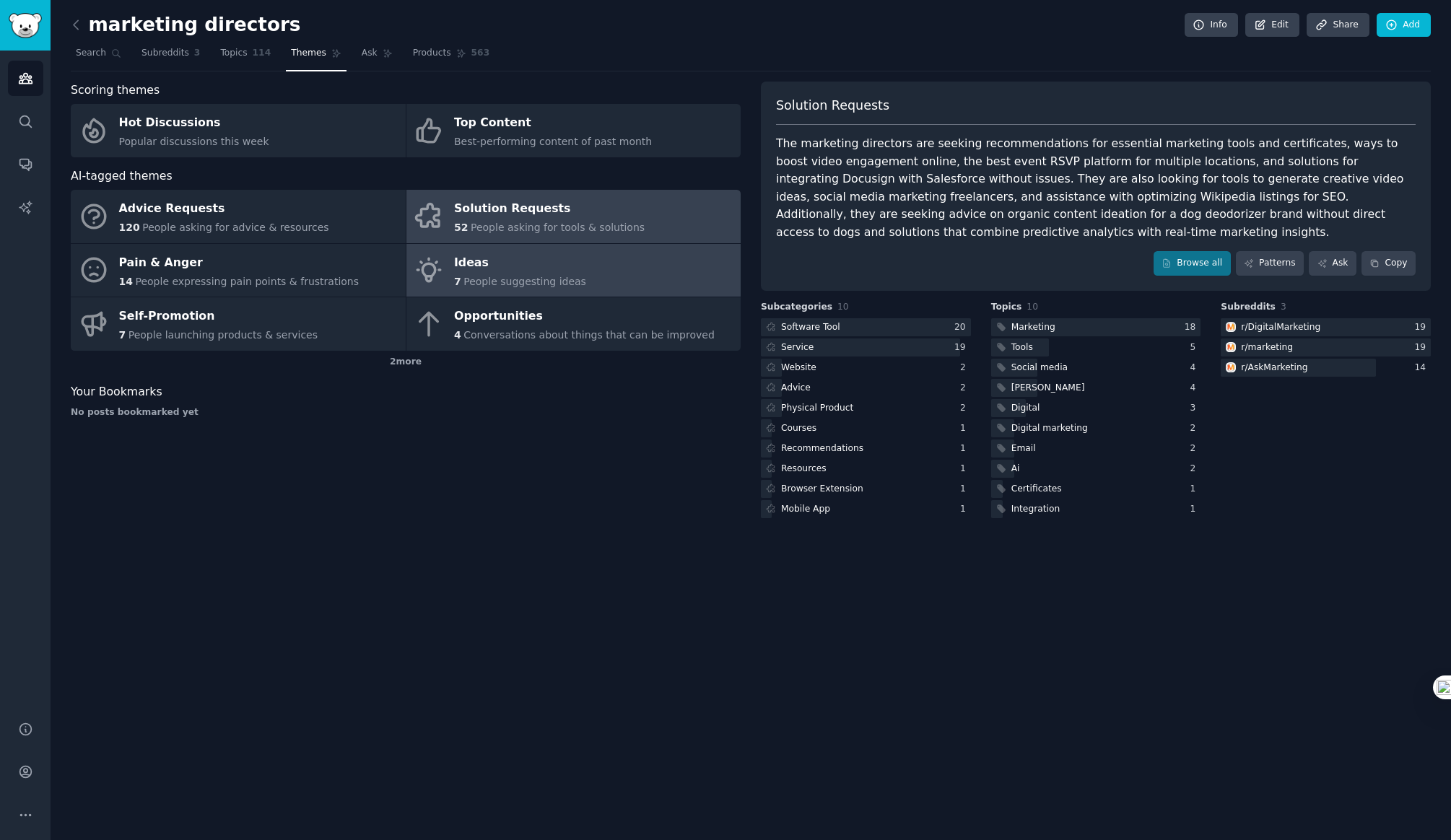
click at [499, 265] on div "Ideas" at bounding box center [520, 263] width 132 height 23
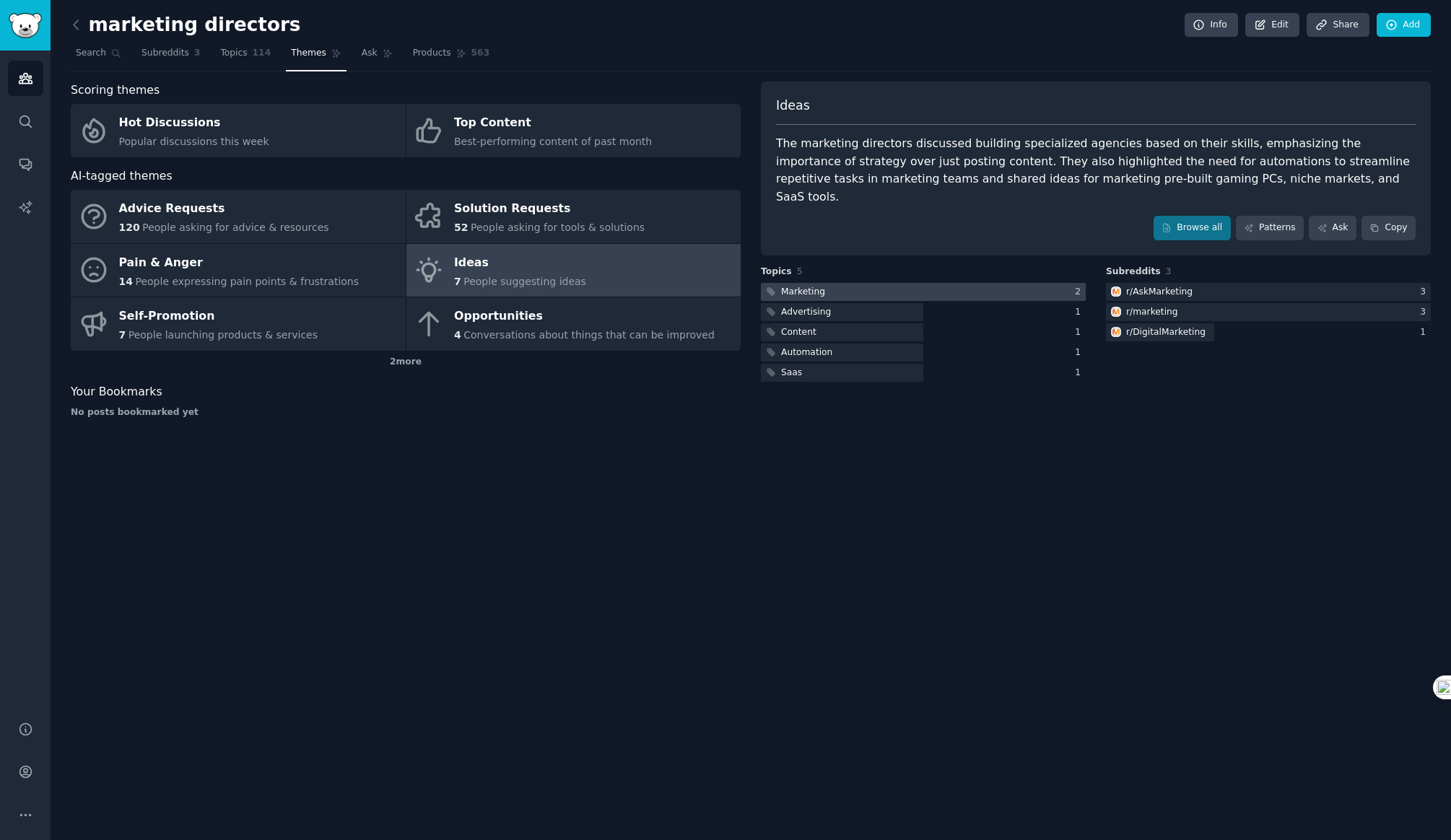
click at [795, 286] on div "Marketing" at bounding box center [804, 292] width 44 height 13
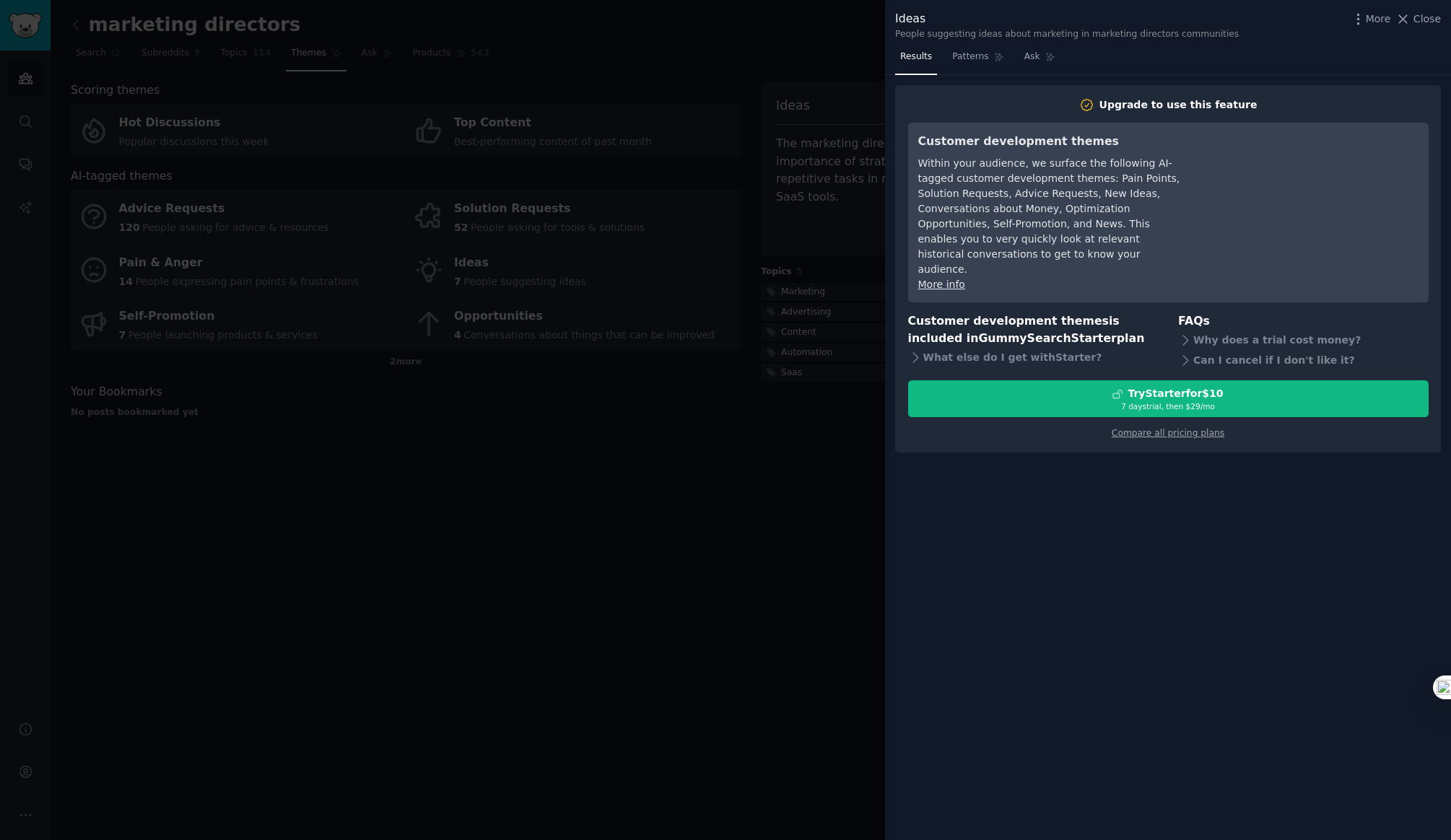
drag, startPoint x: 1426, startPoint y: 21, endPoint x: 1181, endPoint y: 109, distance: 260.3
click at [1423, 22] on span "Close" at bounding box center [1427, 19] width 28 height 16
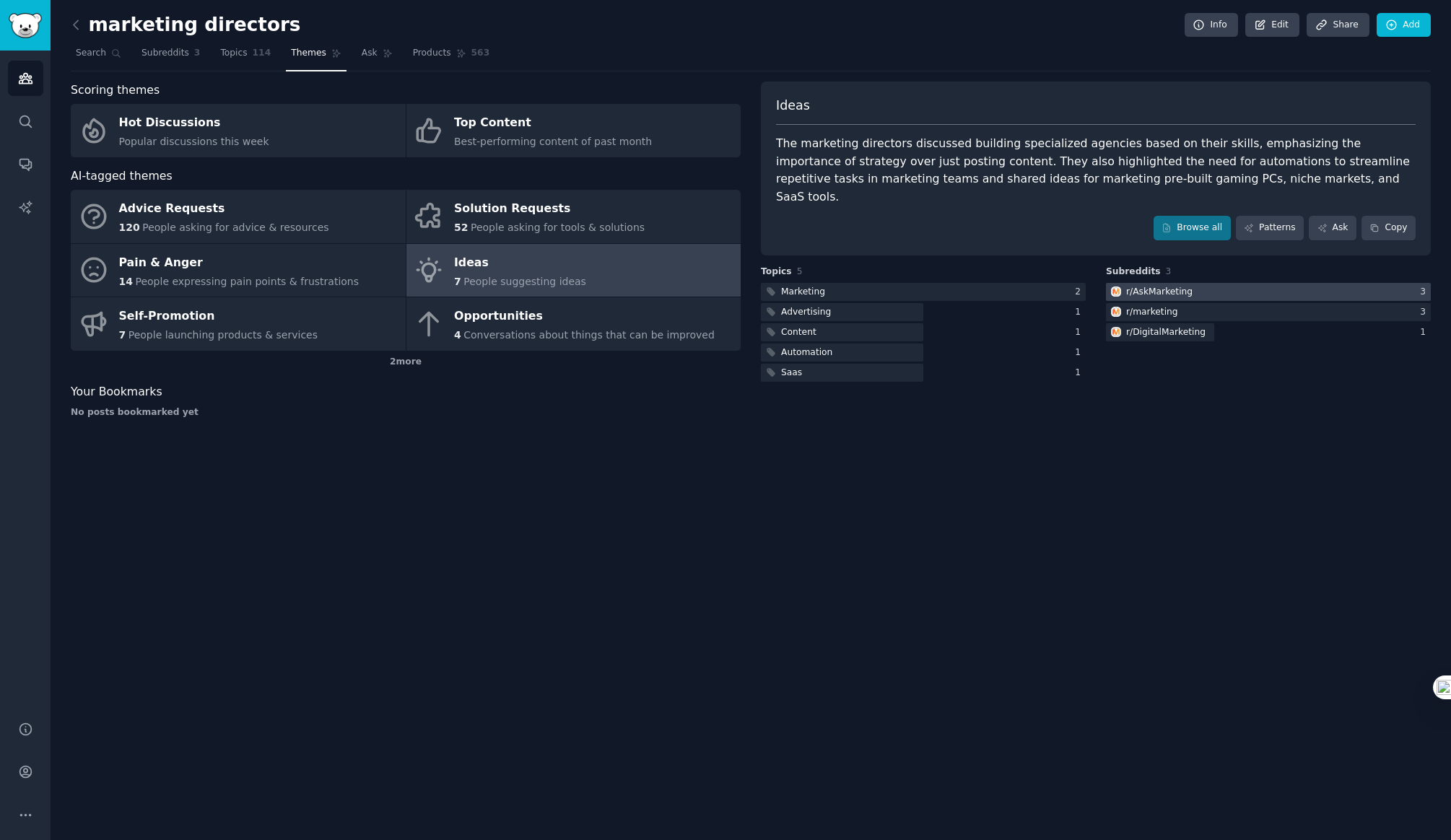
click at [1163, 286] on div "r/ AskMarketing" at bounding box center [1159, 292] width 66 height 13
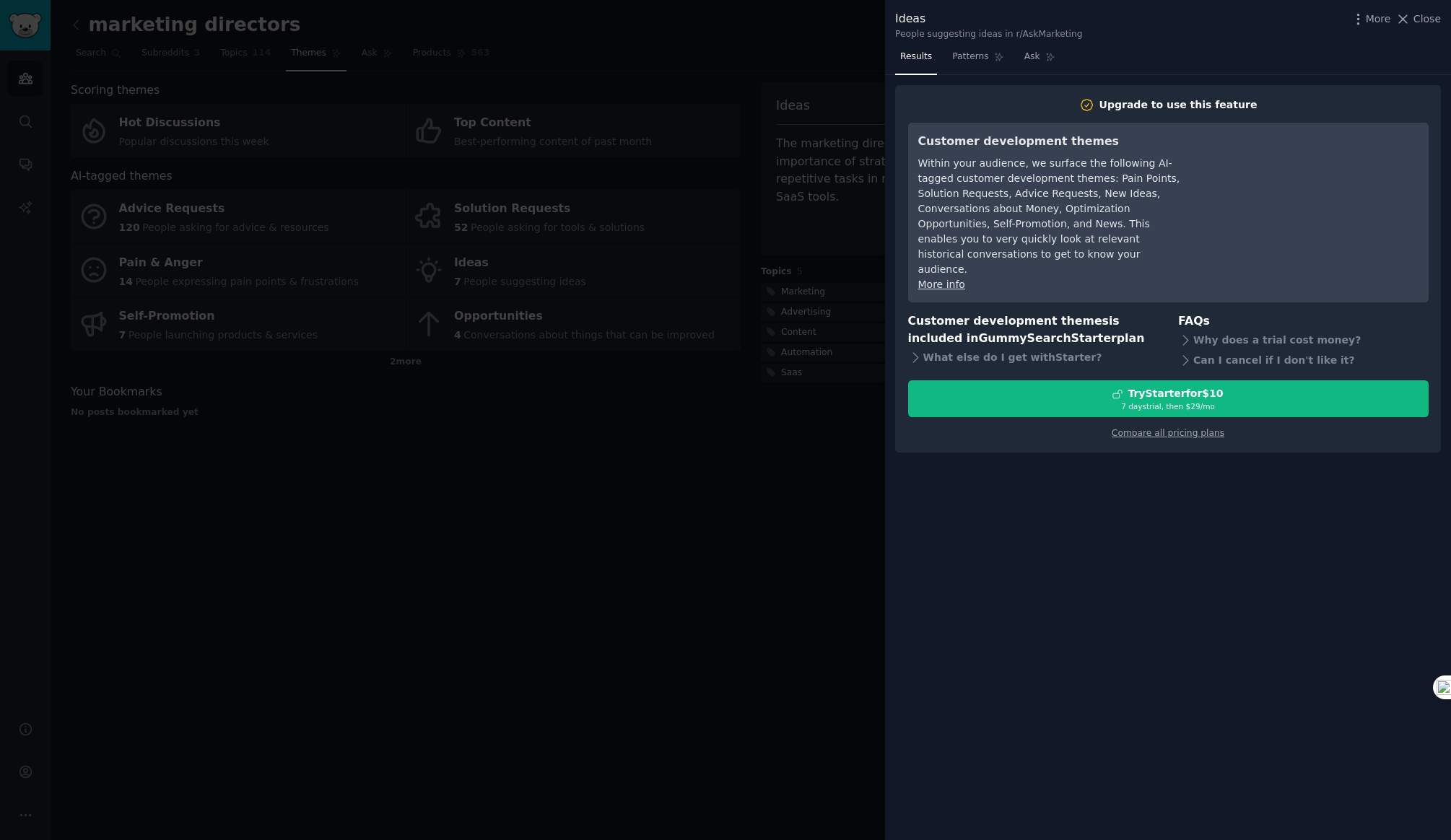
drag, startPoint x: 1436, startPoint y: 22, endPoint x: 1338, endPoint y: 36, distance: 99.0
click at [1432, 22] on span "Close" at bounding box center [1427, 19] width 28 height 16
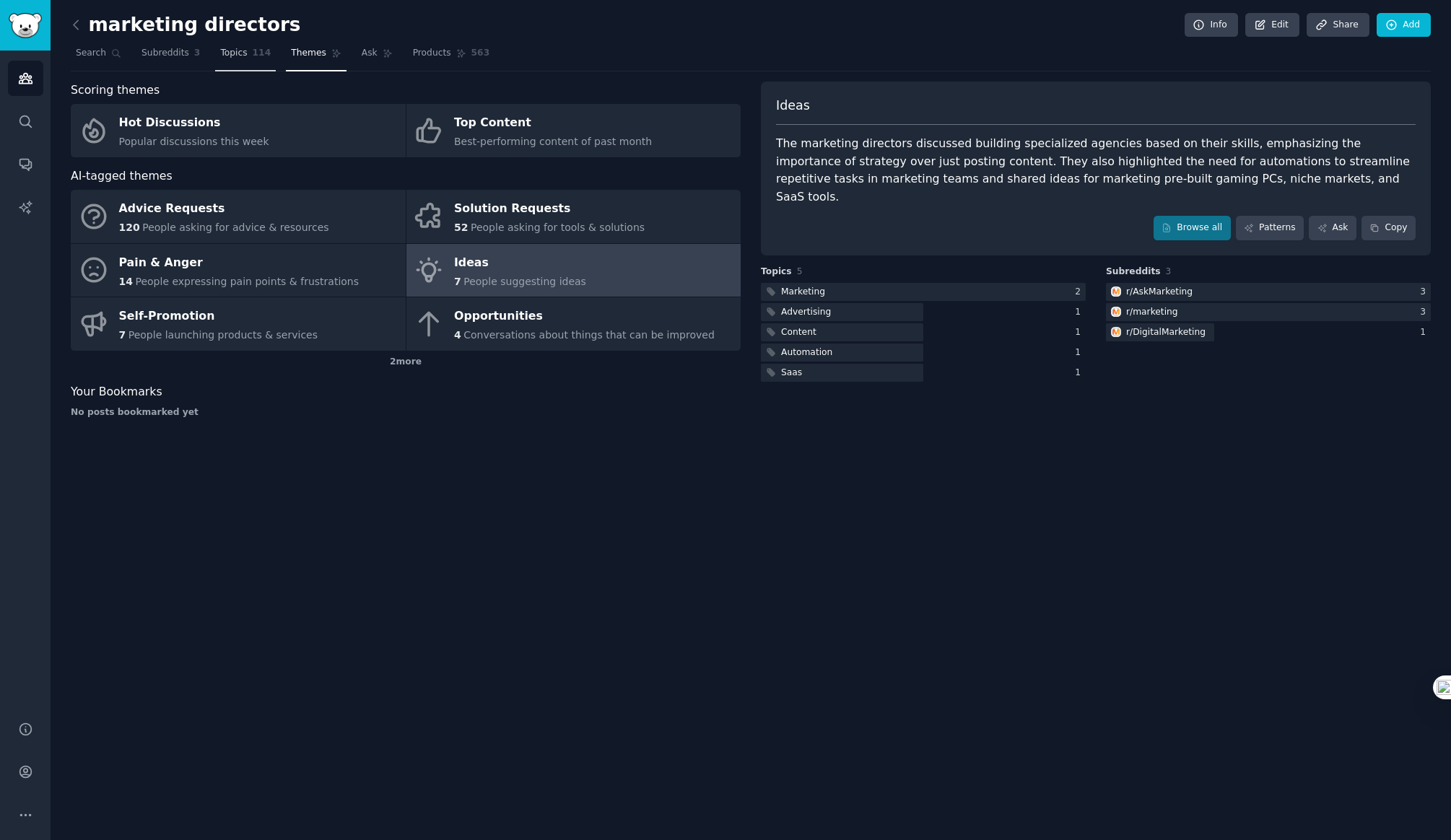
click at [233, 52] on span "Topics" at bounding box center [233, 53] width 27 height 13
